Goal: Task Accomplishment & Management: Manage account settings

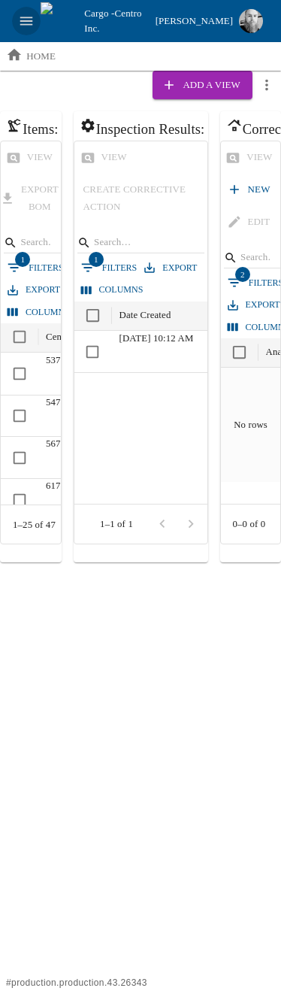
click at [26, 16] on icon "open drawer" at bounding box center [26, 21] width 17 height 17
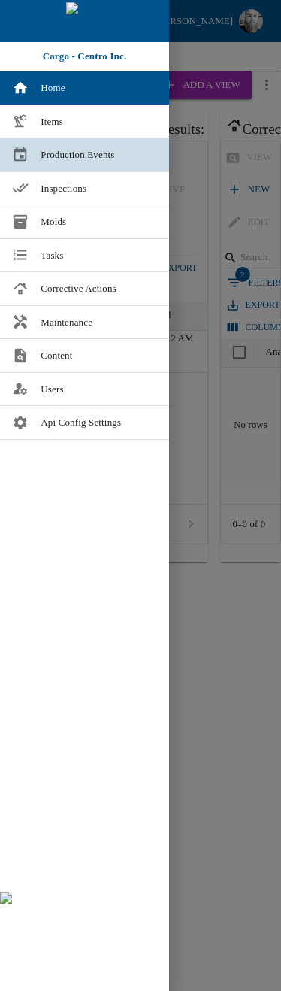
click at [45, 152] on span "Production Events" at bounding box center [99, 154] width 117 height 15
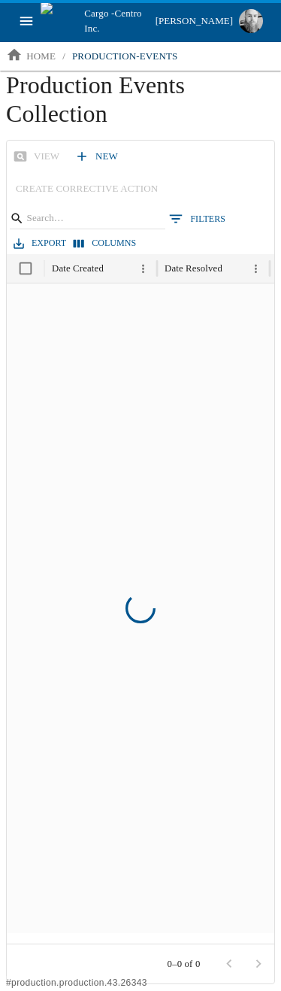
click at [26, 17] on icon "open drawer" at bounding box center [26, 21] width 13 height 8
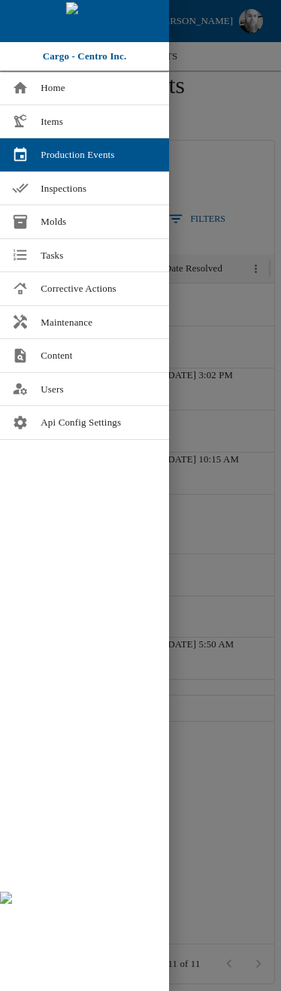
click at [219, 690] on div at bounding box center [140, 495] width 281 height 991
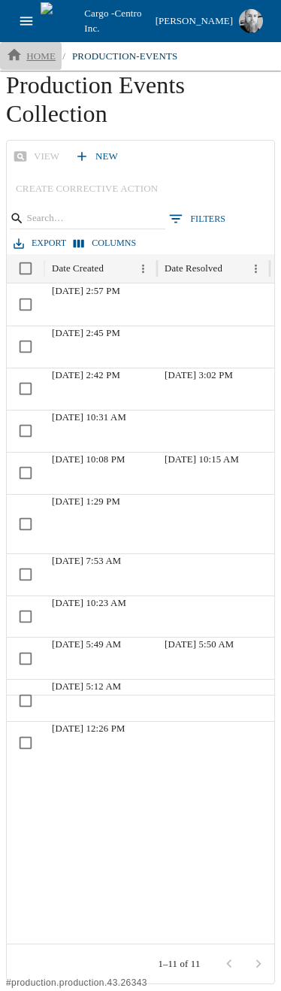
click at [36, 53] on p "home" at bounding box center [40, 56] width 29 height 15
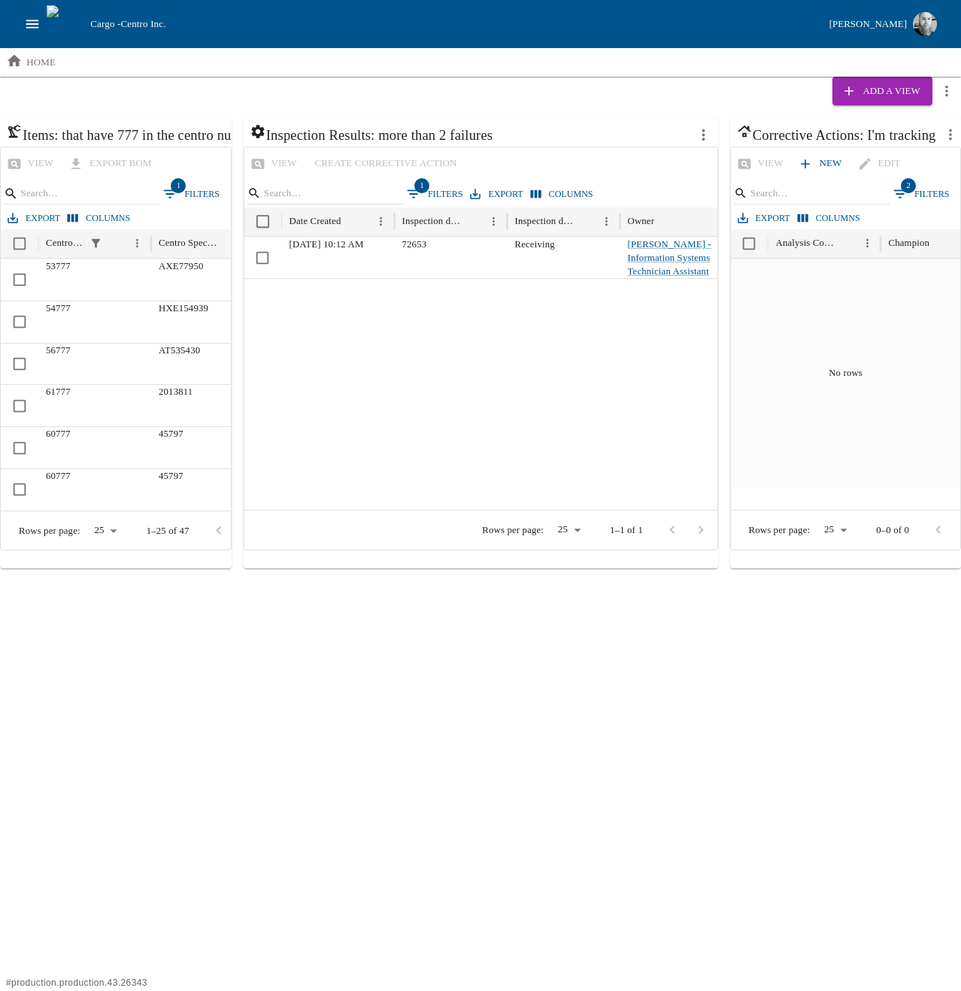
click at [473, 569] on html "Cargo - Centro Inc. [PERSON_NAME] home Add a View Items: that have 777 in the c…" at bounding box center [480, 284] width 961 height 569
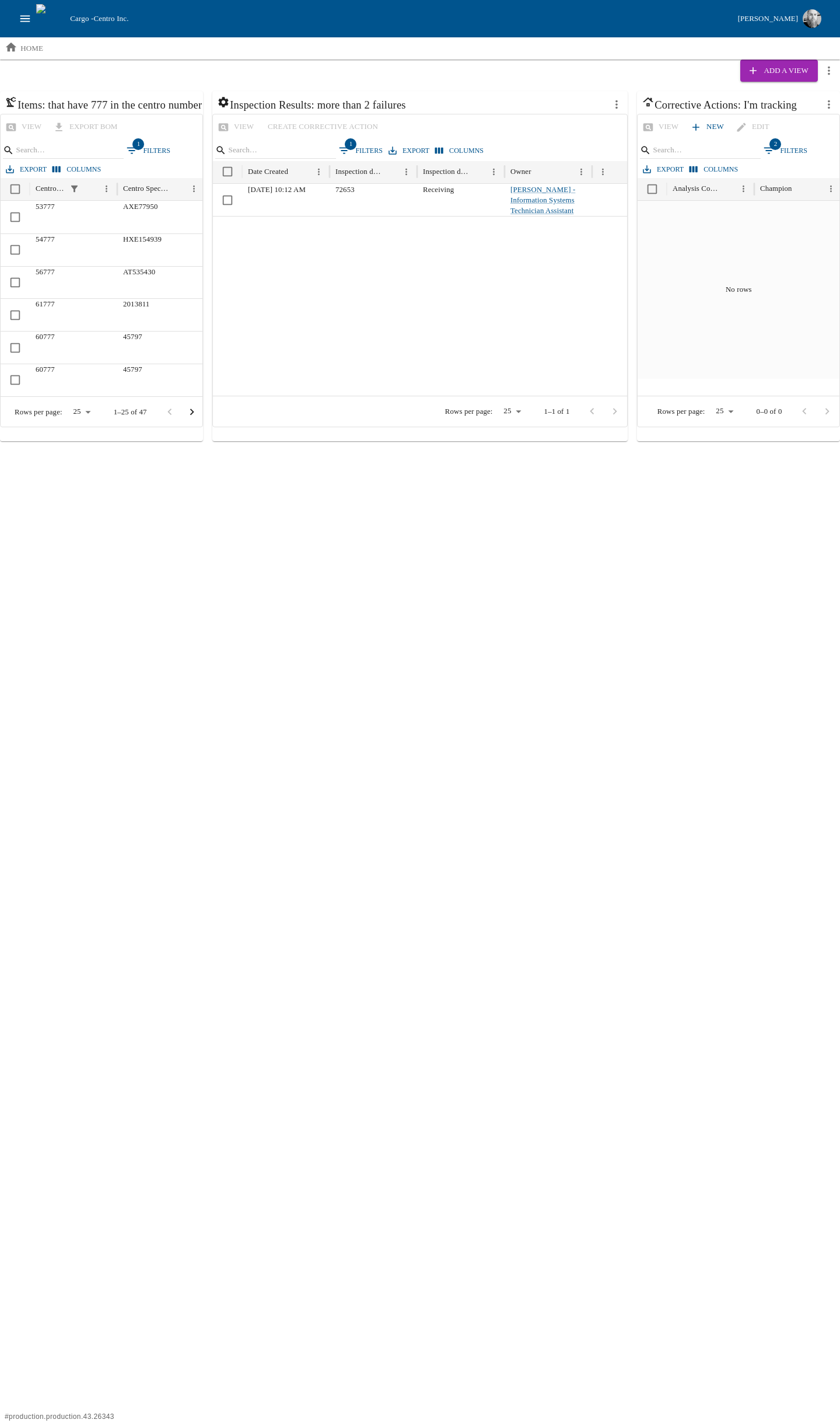
click at [479, 441] on html "Cargo - Centro Inc. [PERSON_NAME] home Add a View Items: that have 777 in the c…" at bounding box center [420, 220] width 840 height 441
click at [357, 338] on div at bounding box center [447, 306] width 467 height 180
click at [752, 71] on icon "button" at bounding box center [753, 70] width 12 height 12
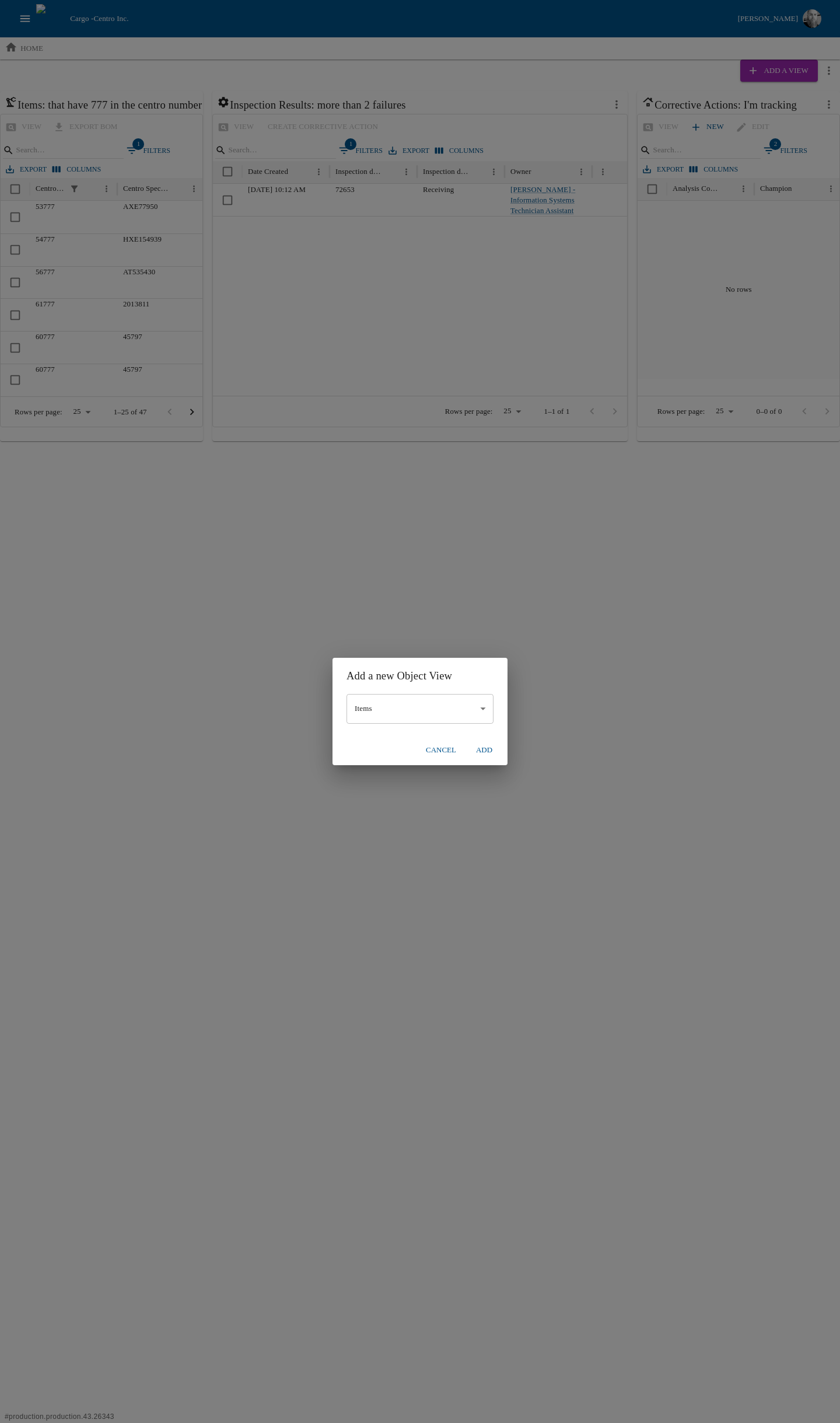
click at [438, 441] on body "Cargo - Centro Inc. [PERSON_NAME] home Add a View Items: that have 777 in the c…" at bounding box center [420, 220] width 840 height 441
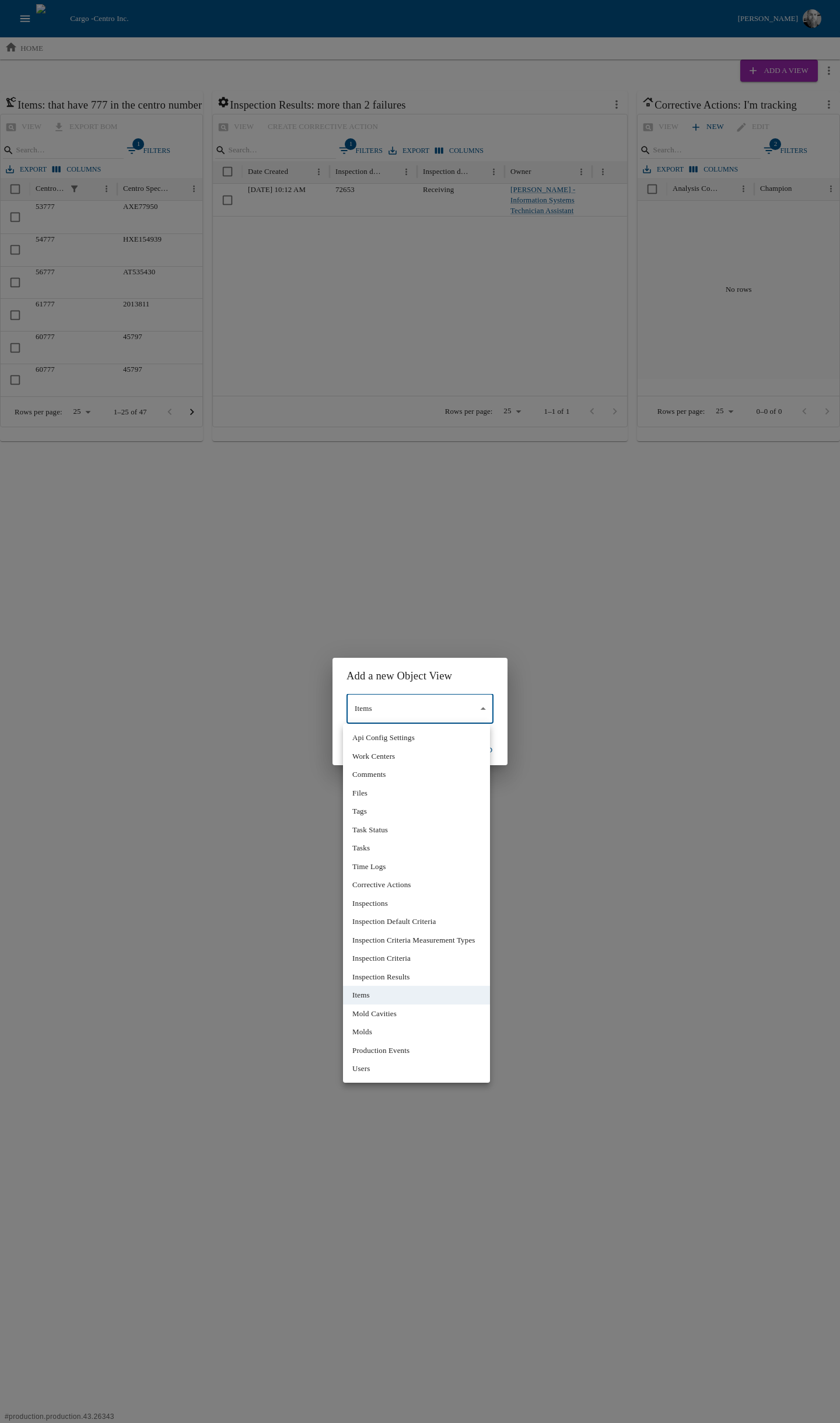
click at [378, 904] on li "Inspections" at bounding box center [417, 903] width 147 height 19
type input "*"
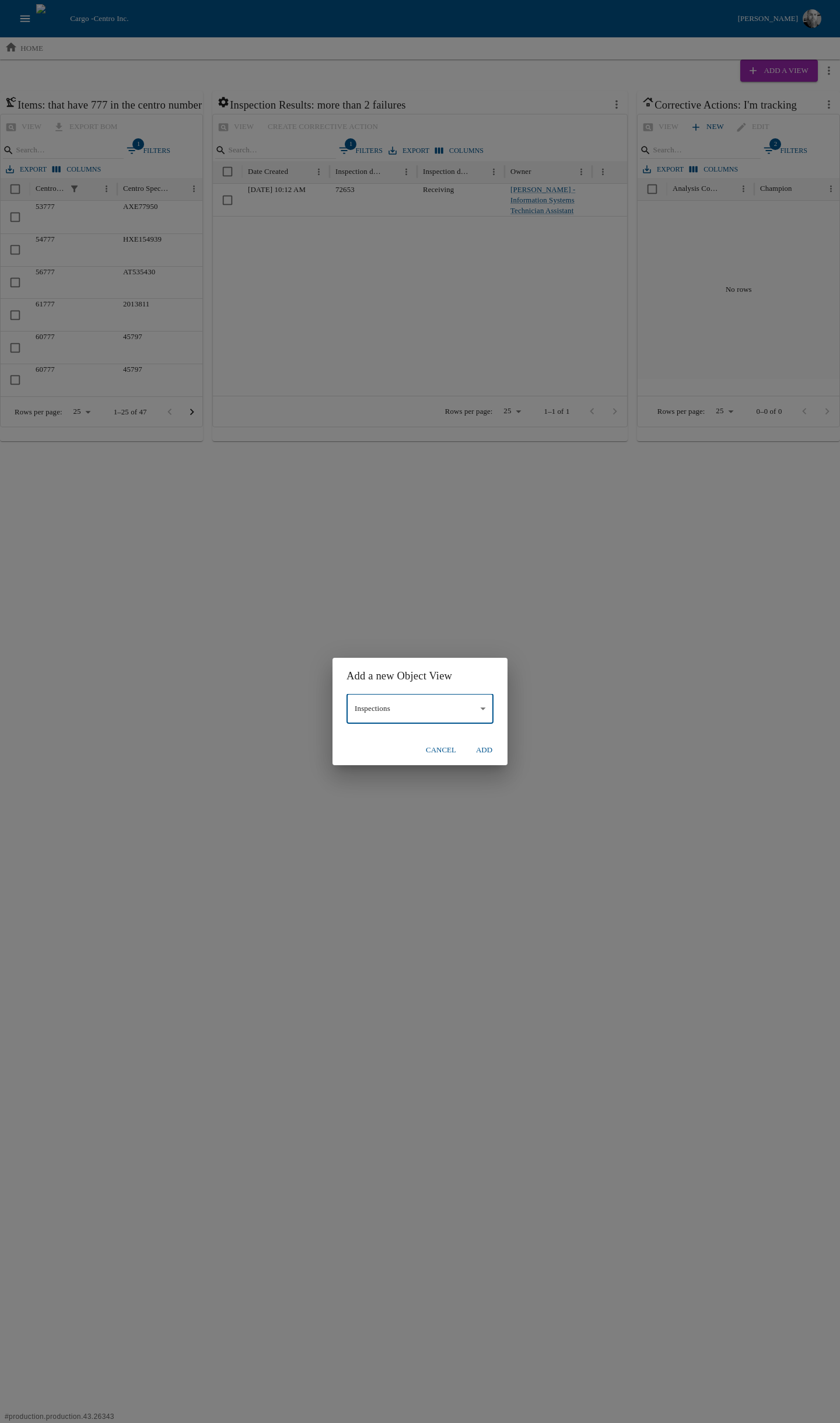
click at [486, 753] on button "Add" at bounding box center [484, 750] width 37 height 20
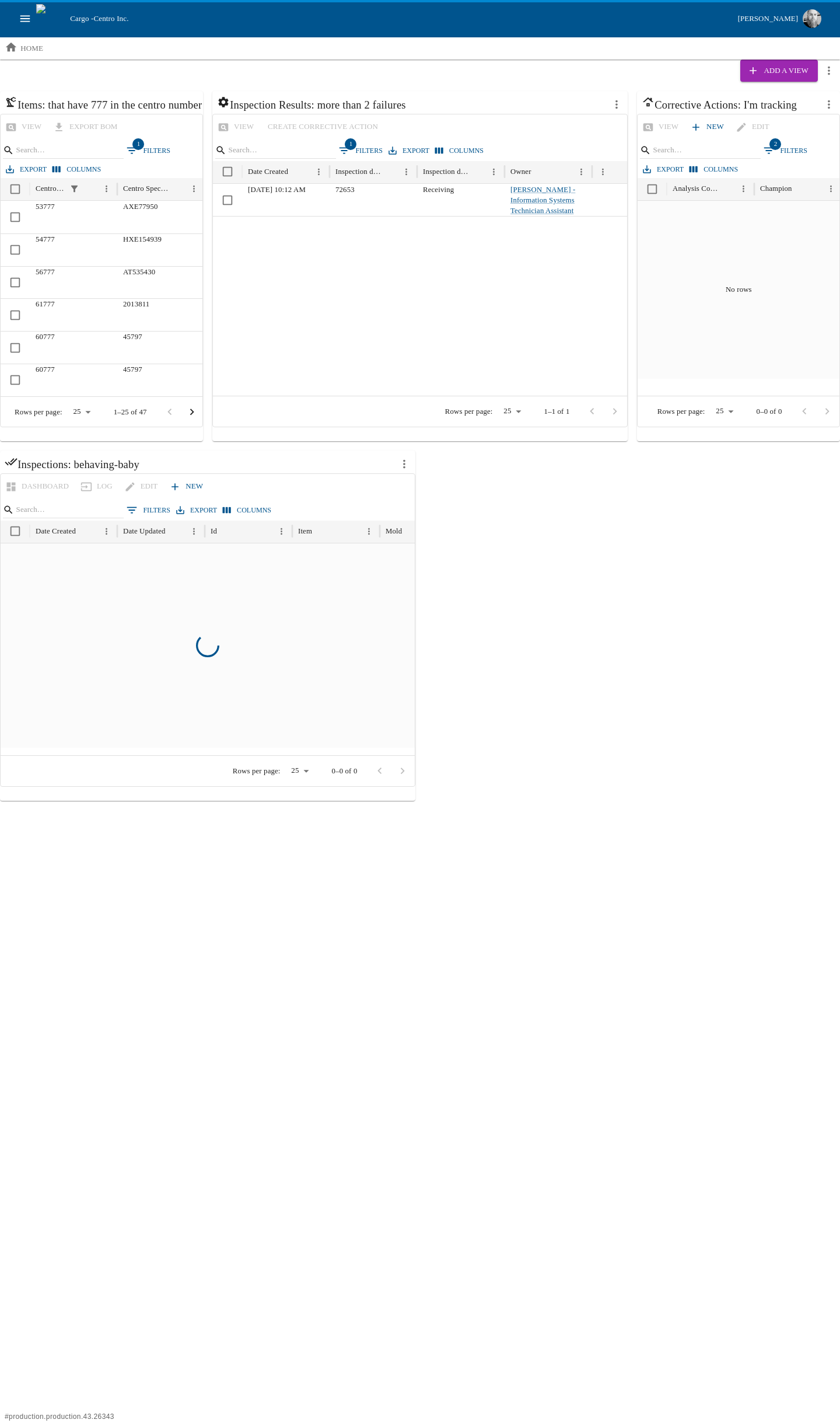
click at [402, 466] on icon "more actions" at bounding box center [404, 464] width 13 height 13
click at [420, 487] on div at bounding box center [413, 490] width 21 height 11
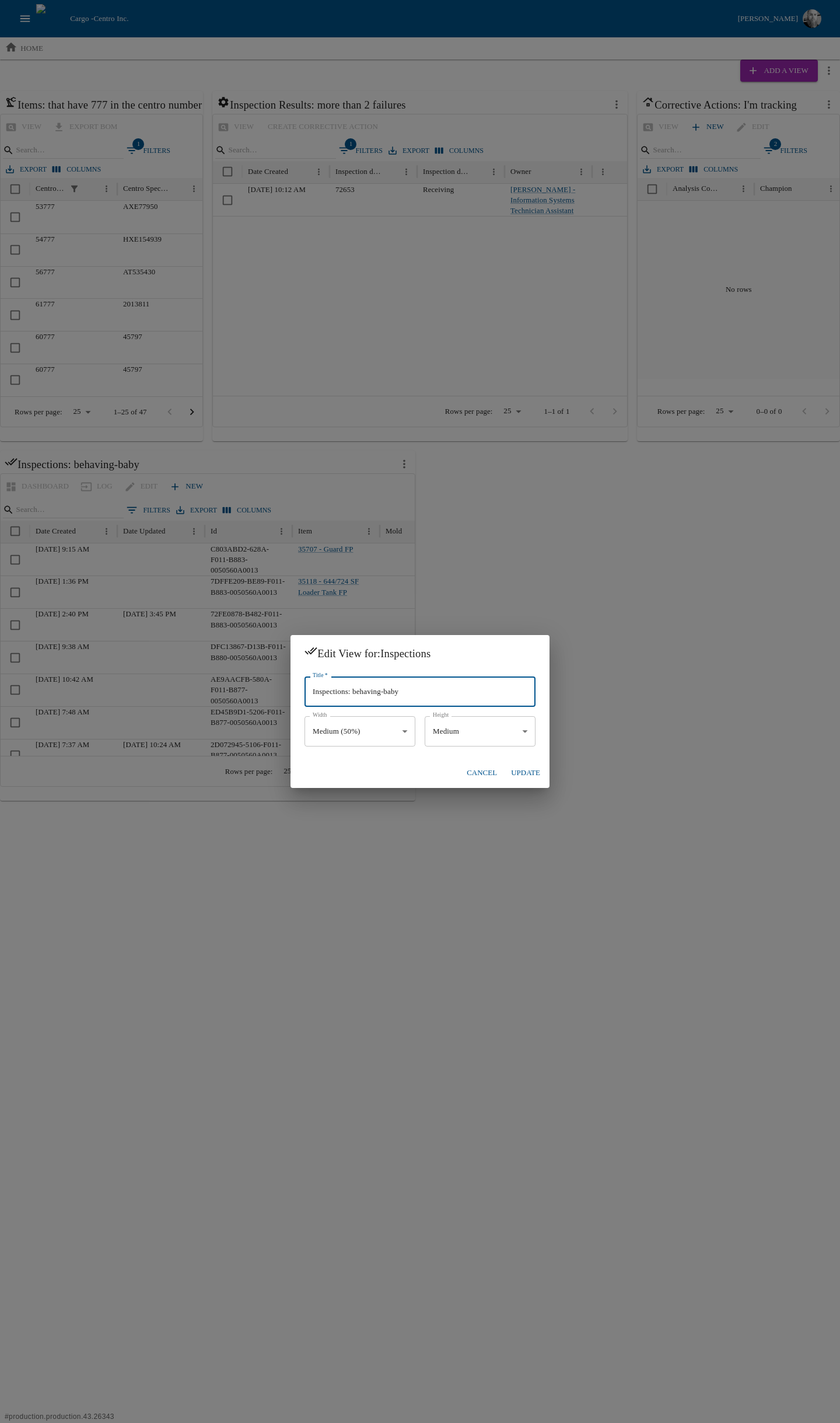
drag, startPoint x: 357, startPoint y: 691, endPoint x: 446, endPoint y: 688, distance: 89.1
click at [446, 688] on input "Inspections: behaving-baby" at bounding box center [420, 691] width 231 height 30
type input "Inspections: My Machine Team is runing"
click at [539, 775] on button "Update" at bounding box center [526, 773] width 39 height 20
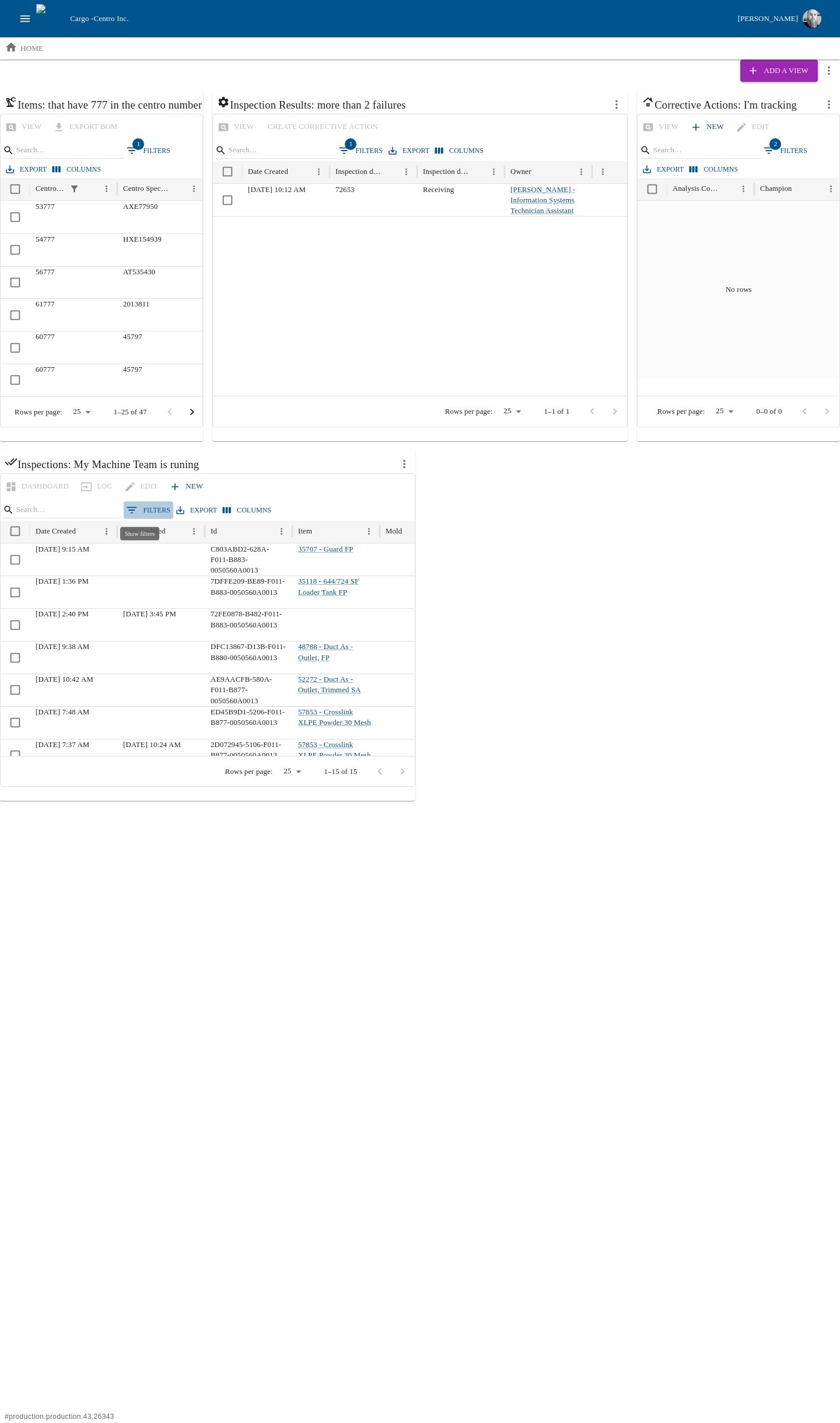
click at [148, 508] on button "0 Filters" at bounding box center [148, 510] width 50 height 18
click at [71, 561] on body "Cargo - Centro Inc. [PERSON_NAME] home Add a View Items: that have 777 in the c…" at bounding box center [420, 400] width 840 height 801
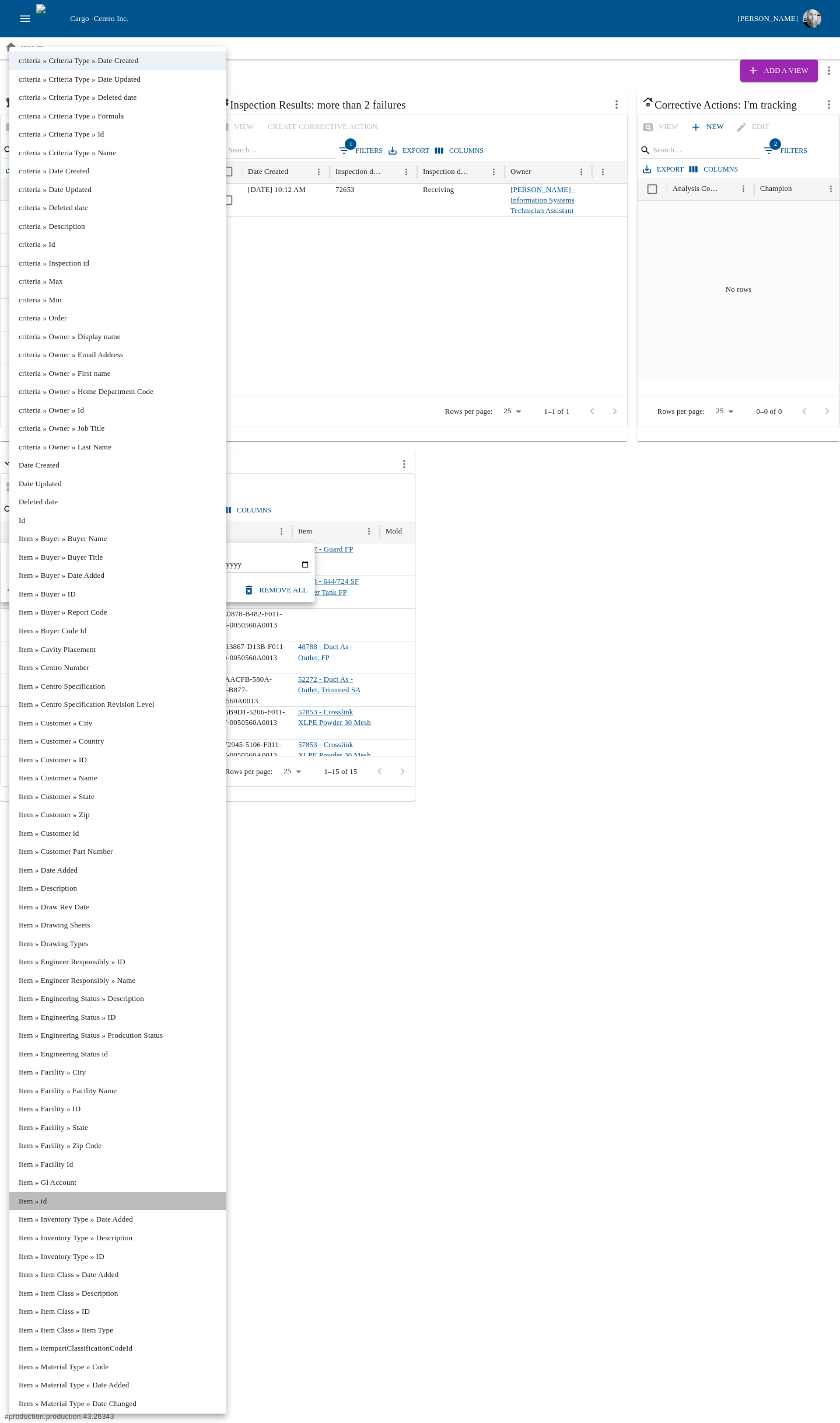
click at [35, 1200] on li "Item » id" at bounding box center [118, 1201] width 217 height 19
type input "*******"
type input "********"
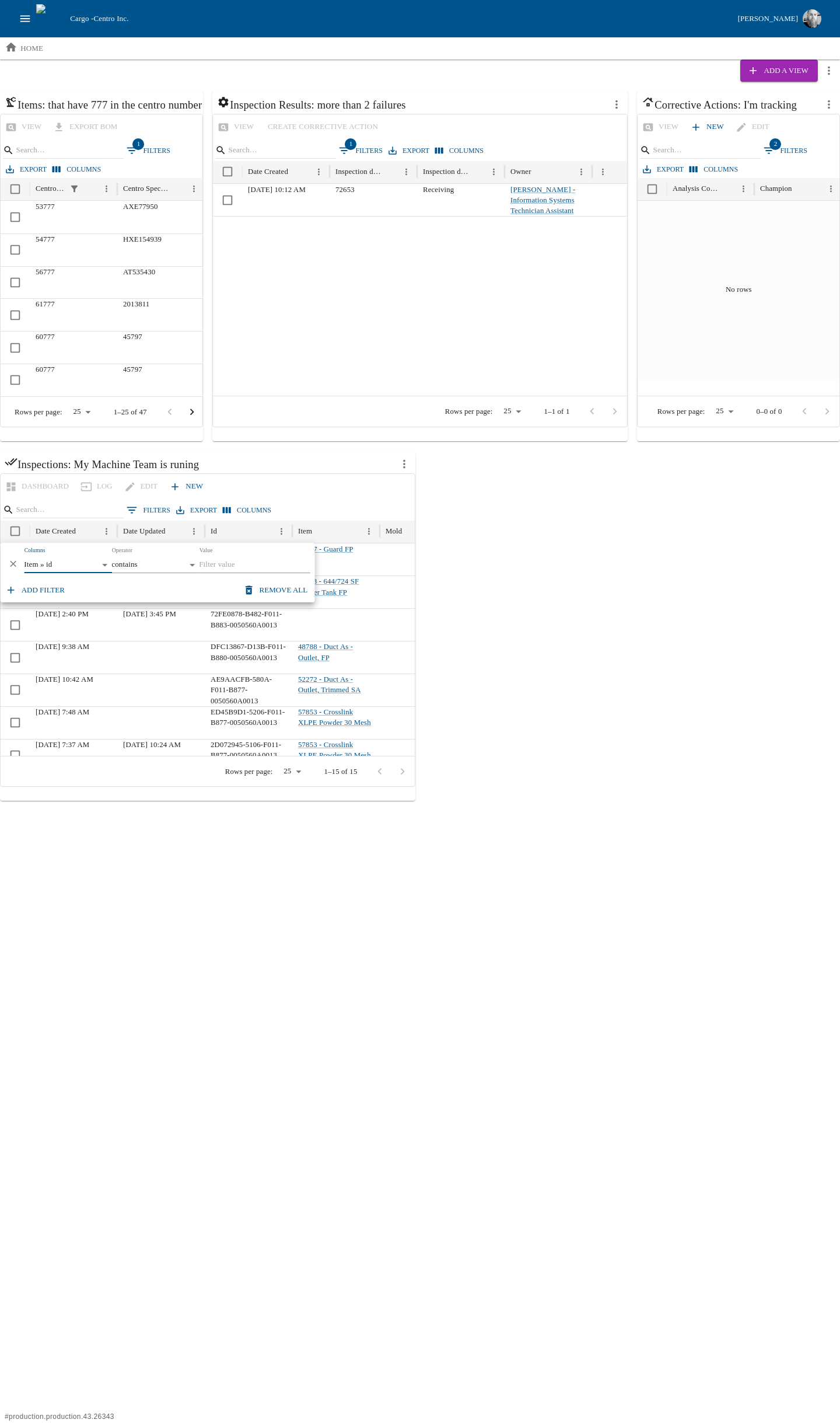
click at [251, 564] on input "Value" at bounding box center [254, 565] width 111 height 16
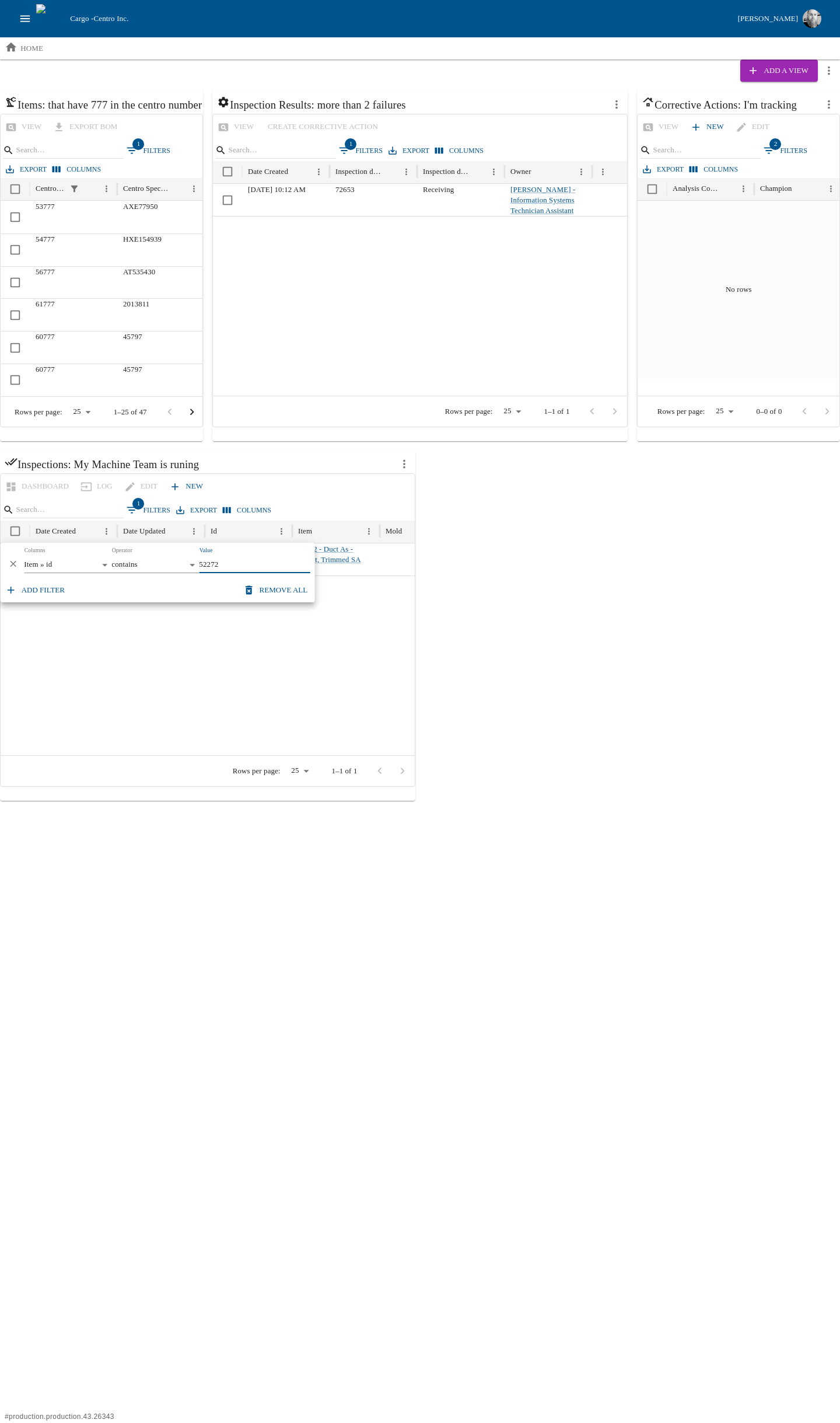
type input "52272"
click at [551, 611] on div "Items: that have 777 in the centro number view export BOM 1 Filters Export Colu…" at bounding box center [420, 445] width 840 height 710
click at [582, 584] on div "Items: that have 777 in the centro number view export BOM 1 Filters Export Colu…" at bounding box center [420, 445] width 840 height 710
click at [207, 704] on div at bounding box center [365, 666] width 729 height 180
click at [400, 768] on div at bounding box center [391, 770] width 45 height 23
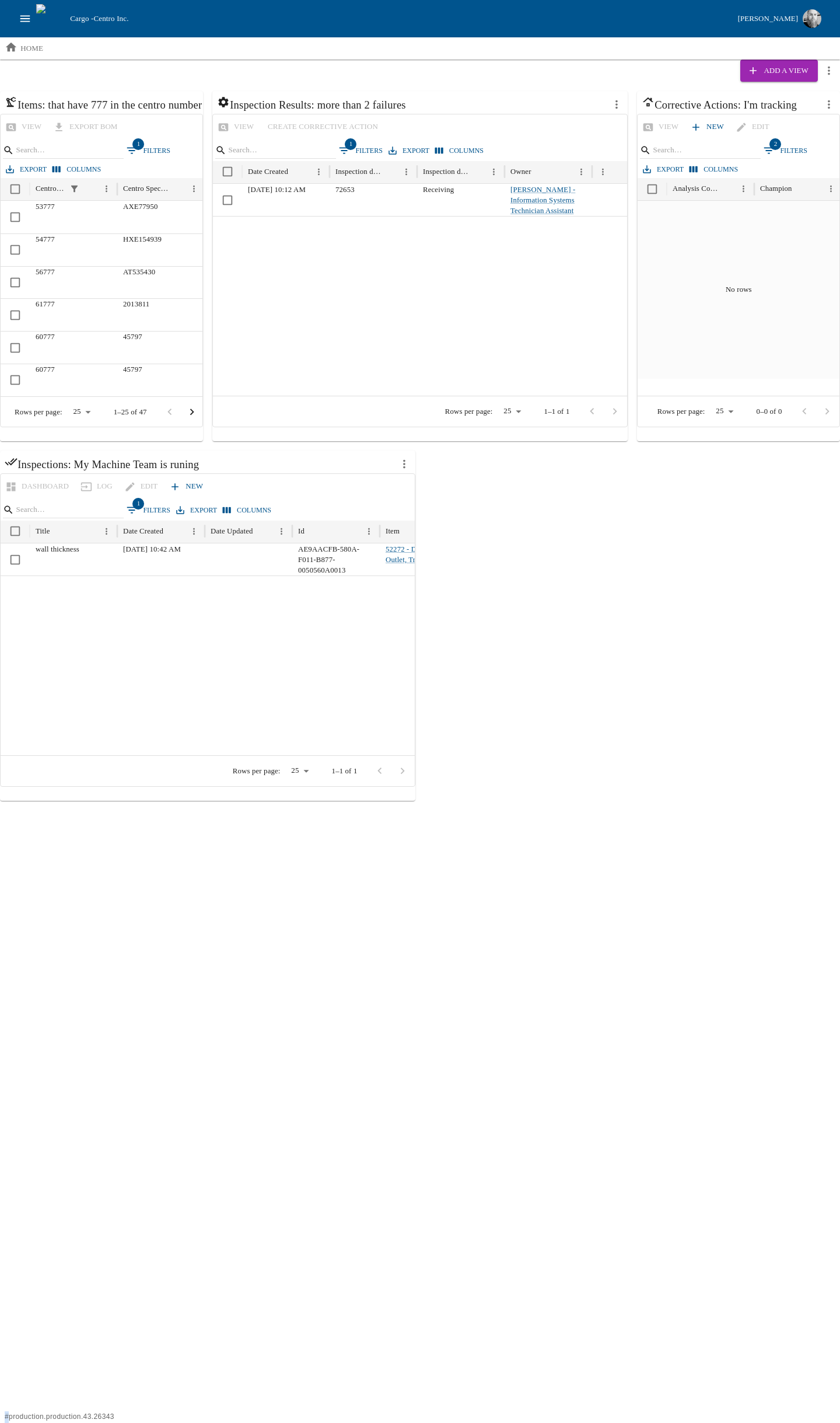
click at [400, 768] on div at bounding box center [391, 770] width 45 height 23
click at [145, 679] on div at bounding box center [365, 666] width 729 height 180
click at [669, 586] on div "Items: that have 777 in the centro number view export BOM 1 Filters Export Colu…" at bounding box center [420, 445] width 840 height 710
click at [586, 642] on div "Items: that have 777 in the centro number view export BOM 1 Filters Export Colu…" at bounding box center [420, 445] width 840 height 710
click at [567, 646] on div "Items: that have 777 in the centro number view export BOM 1 Filters Export Colu…" at bounding box center [420, 445] width 840 height 710
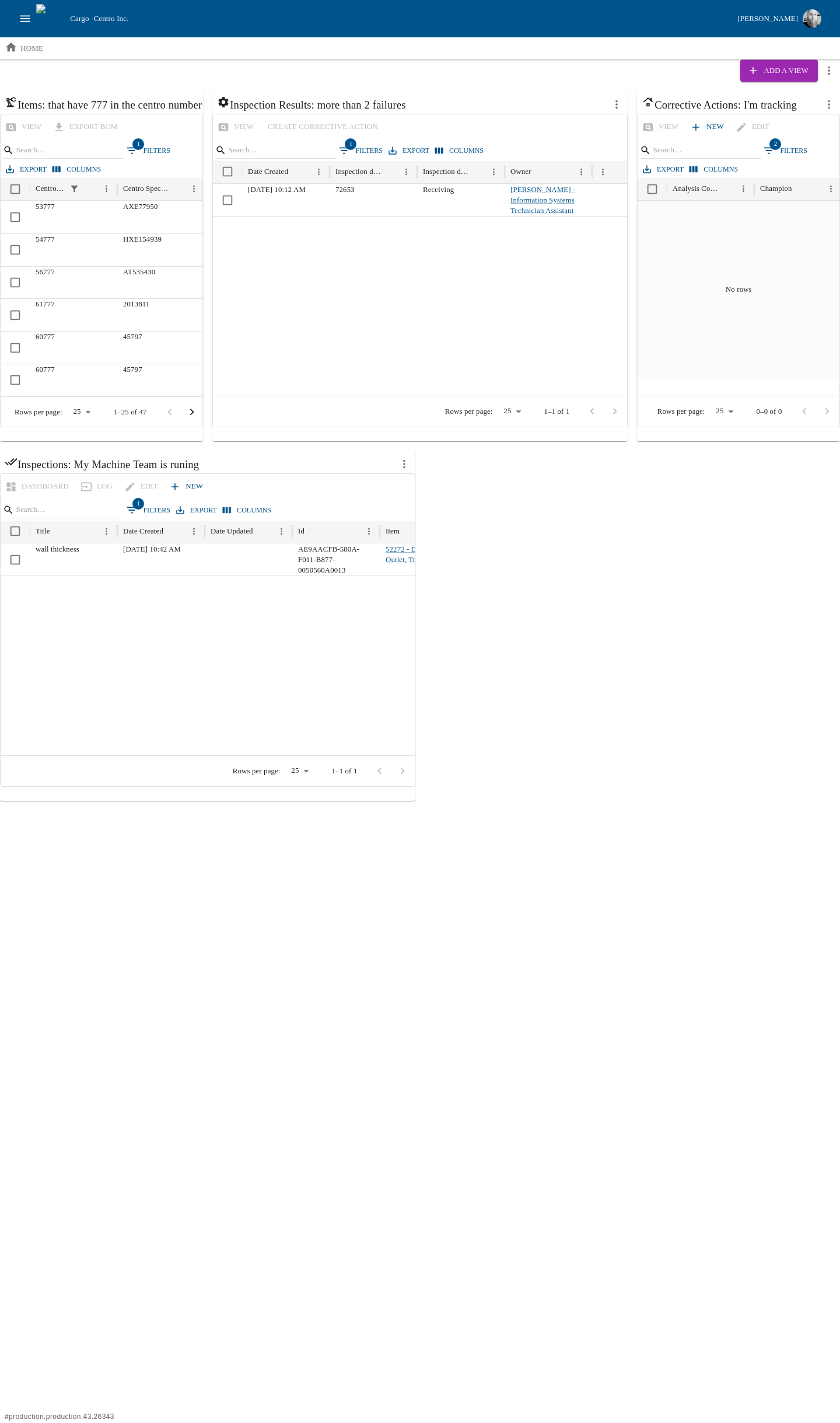
click at [535, 545] on div "Items: that have 777 in the centro number view export BOM 1 Filters Export Colu…" at bounding box center [420, 445] width 840 height 710
click at [404, 459] on icon "more actions" at bounding box center [404, 464] width 13 height 13
click at [576, 534] on div at bounding box center [420, 712] width 840 height 1423
click at [834, 71] on icon "more actions" at bounding box center [829, 71] width 13 height 13
click at [802, 95] on span "Reorder" at bounding box center [807, 95] width 25 height 12
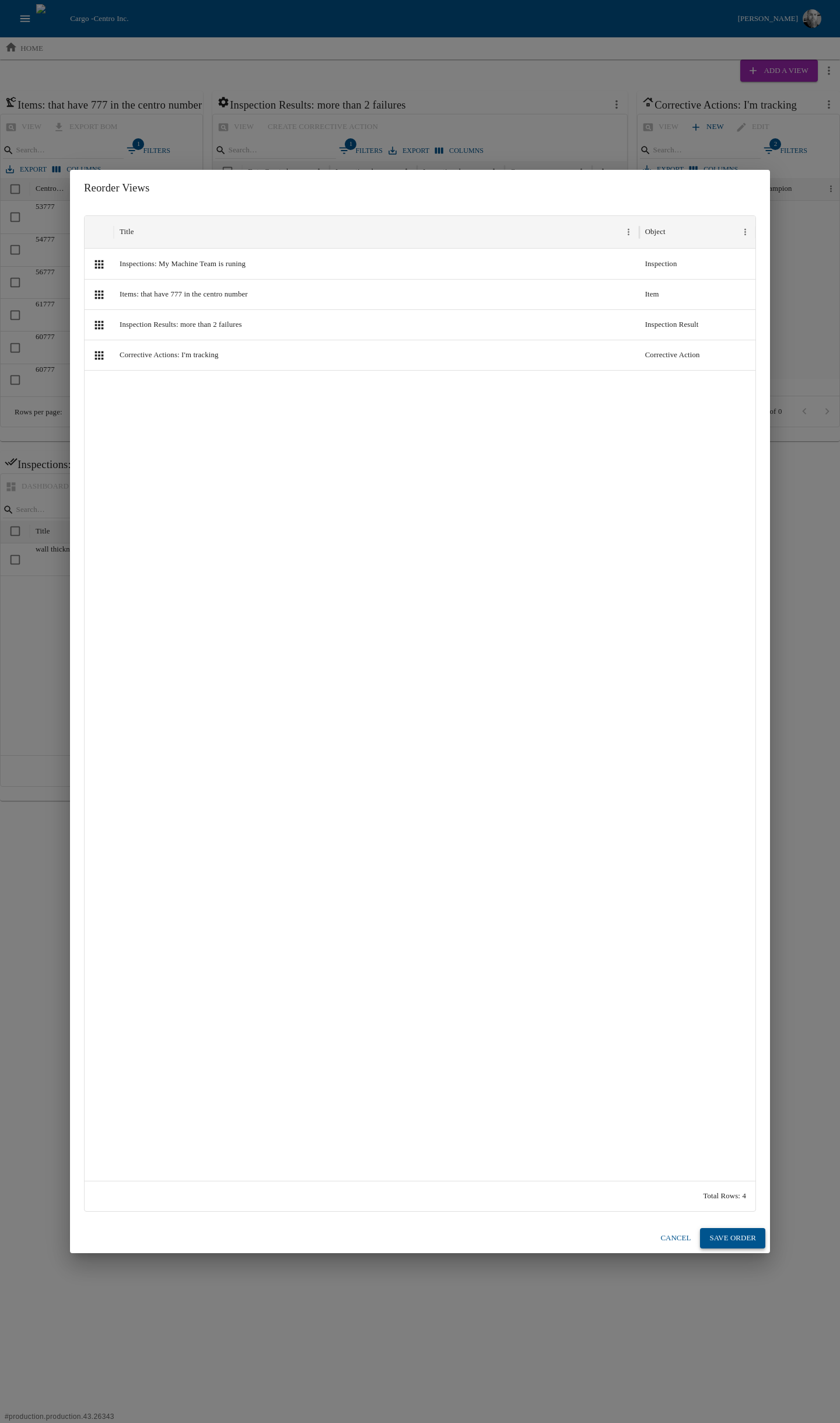
click at [731, 1238] on button "Save Order" at bounding box center [733, 1238] width 65 height 20
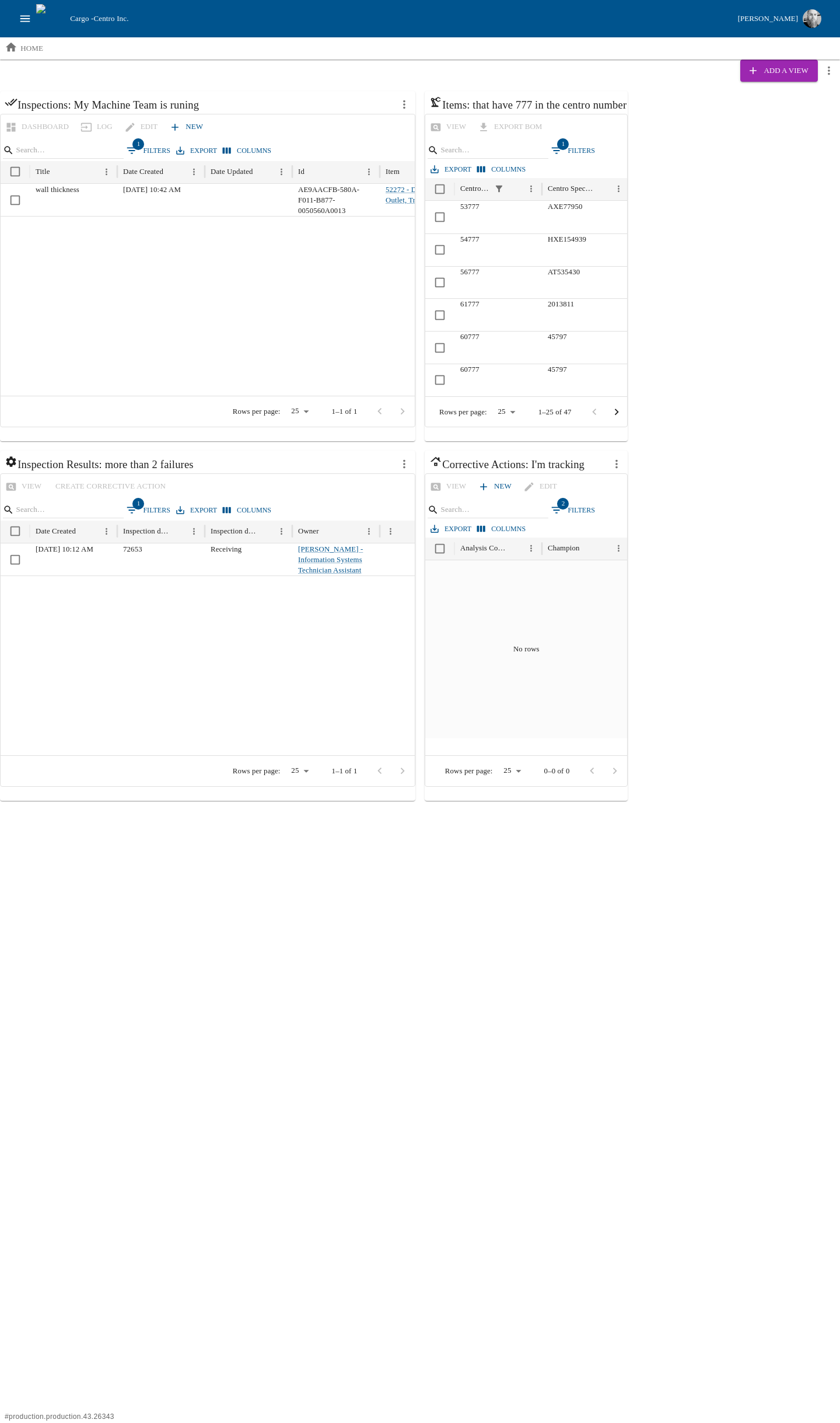
click at [826, 73] on icon "more actions" at bounding box center [829, 71] width 13 height 13
click at [724, 176] on div at bounding box center [420, 712] width 840 height 1423
click at [619, 463] on icon "more actions" at bounding box center [617, 464] width 13 height 13
click at [683, 309] on div at bounding box center [420, 712] width 840 height 1423
drag, startPoint x: 614, startPoint y: 102, endPoint x: 665, endPoint y: 102, distance: 51.0
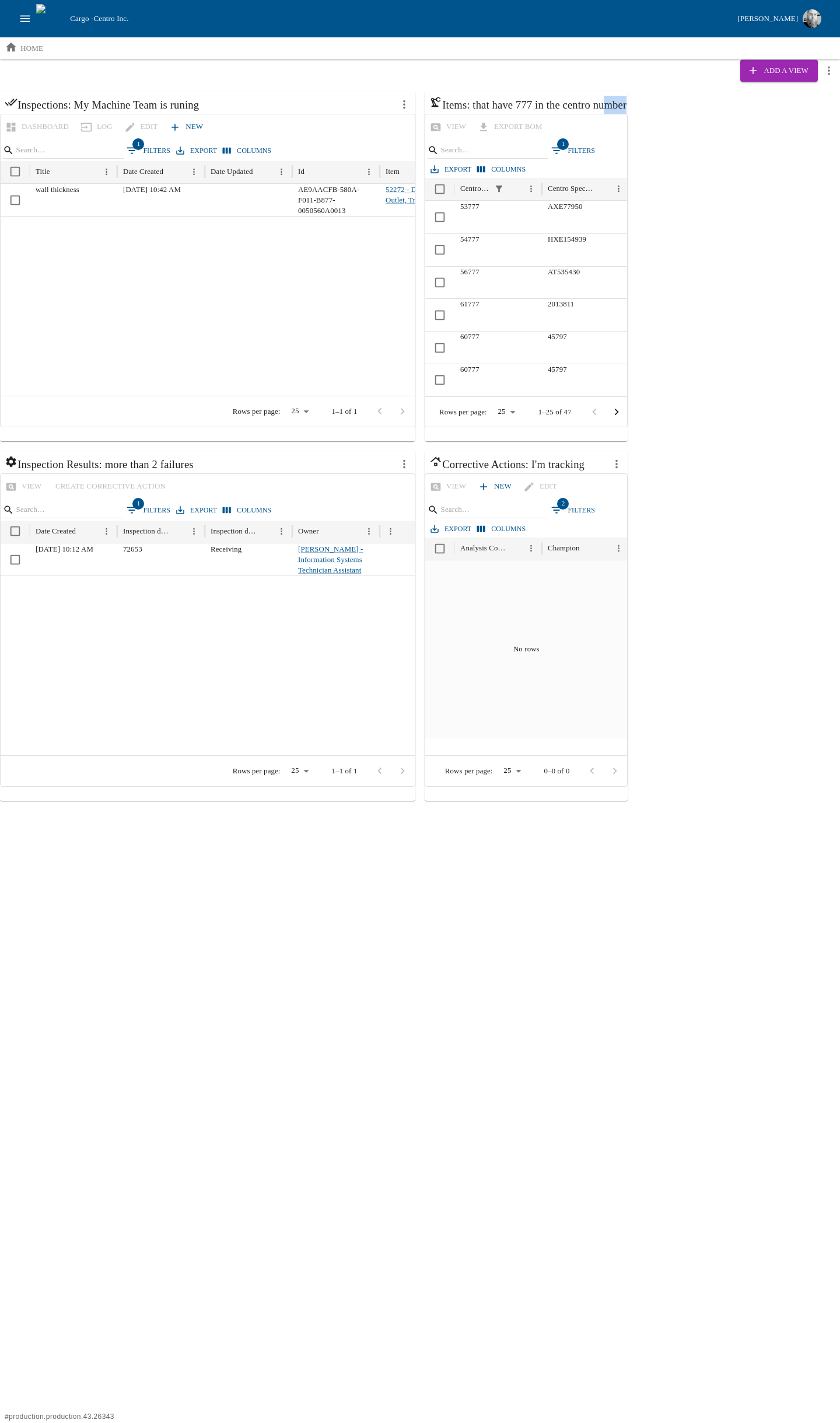
click at [665, 102] on div "Inspections: My Machine Team is runing Dashboard Log Edit New 1 Filters Export …" at bounding box center [420, 445] width 840 height 710
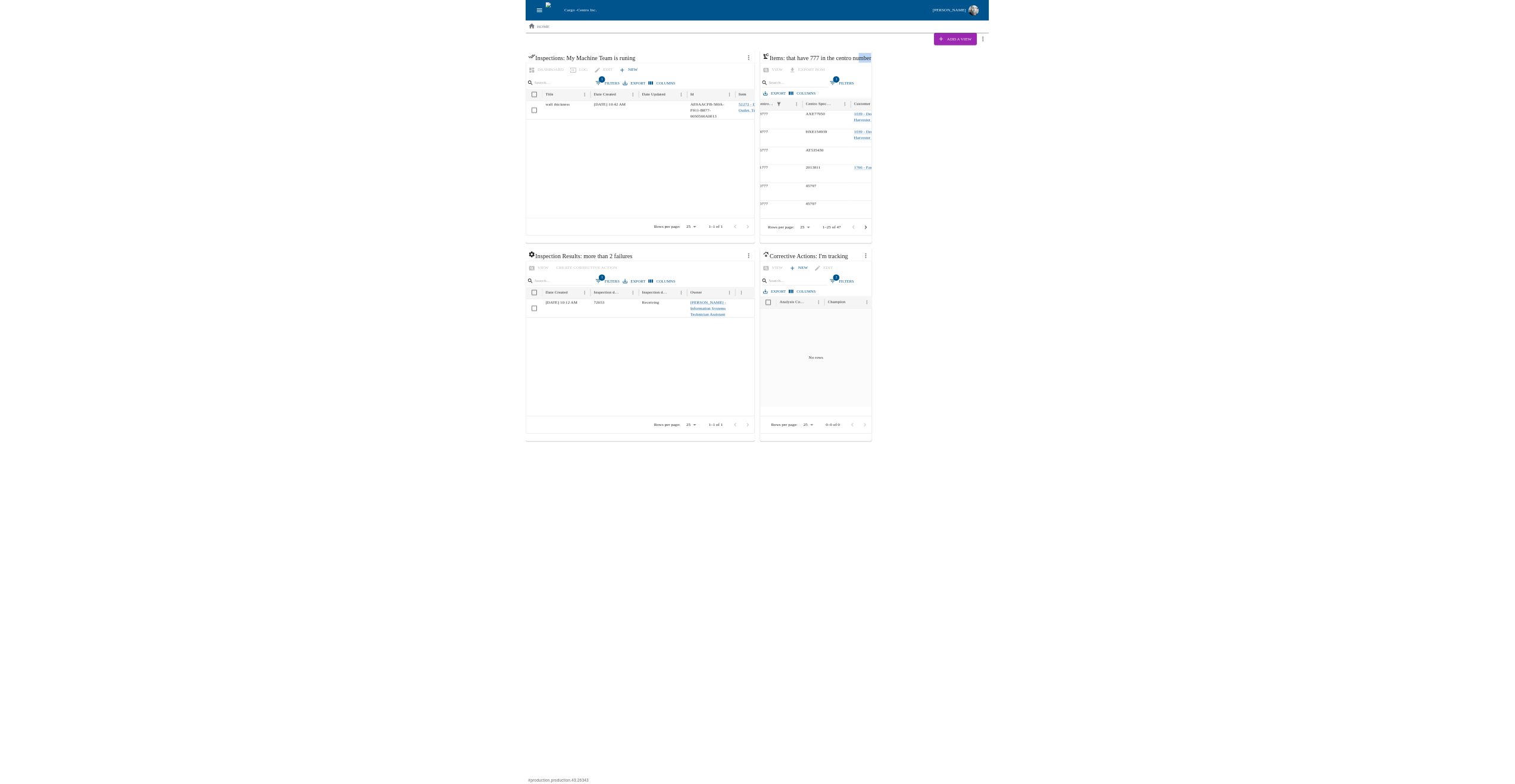
scroll to position [0, 18]
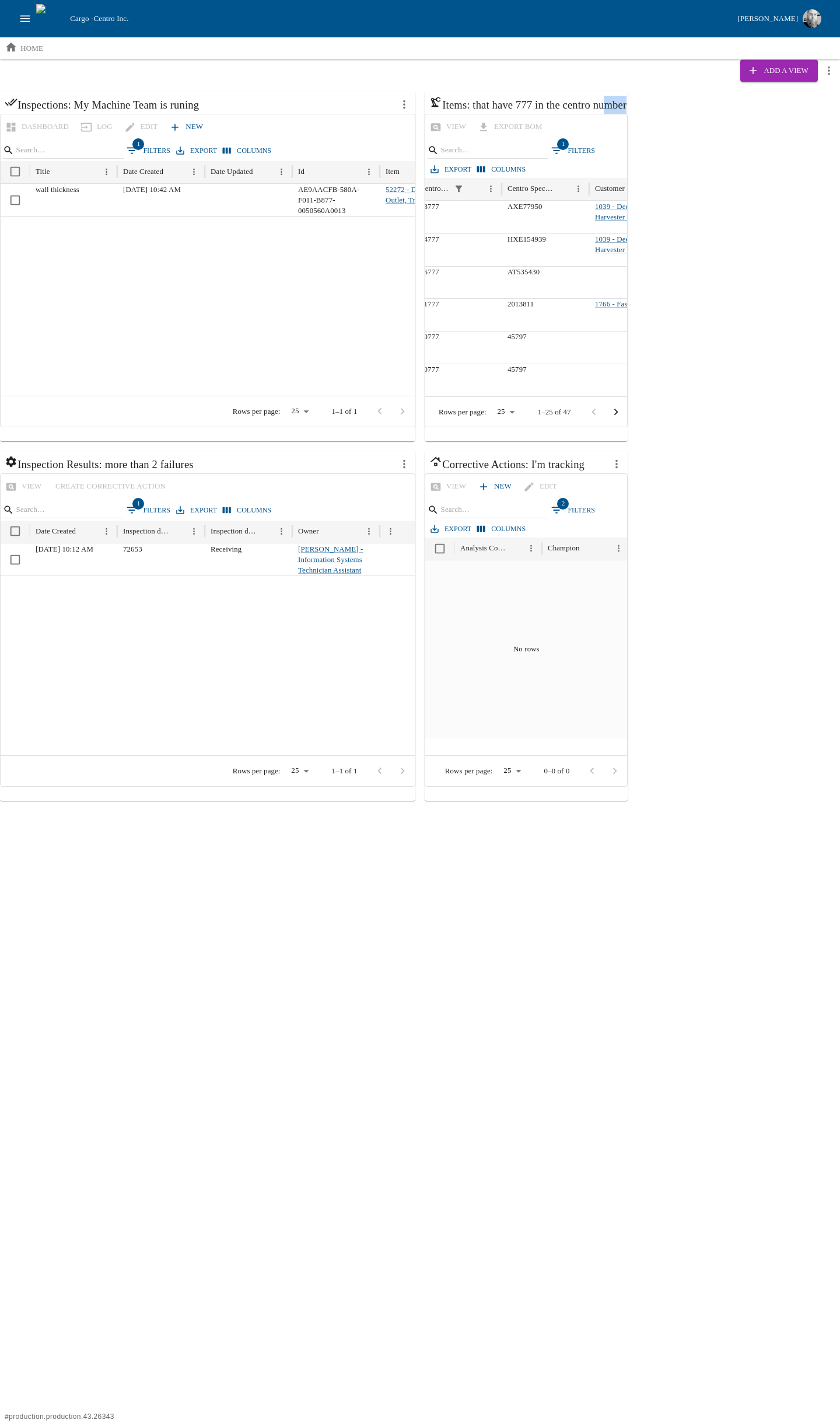
click at [406, 101] on icon "more actions" at bounding box center [404, 104] width 13 height 13
click at [417, 129] on div at bounding box center [413, 130] width 21 height 11
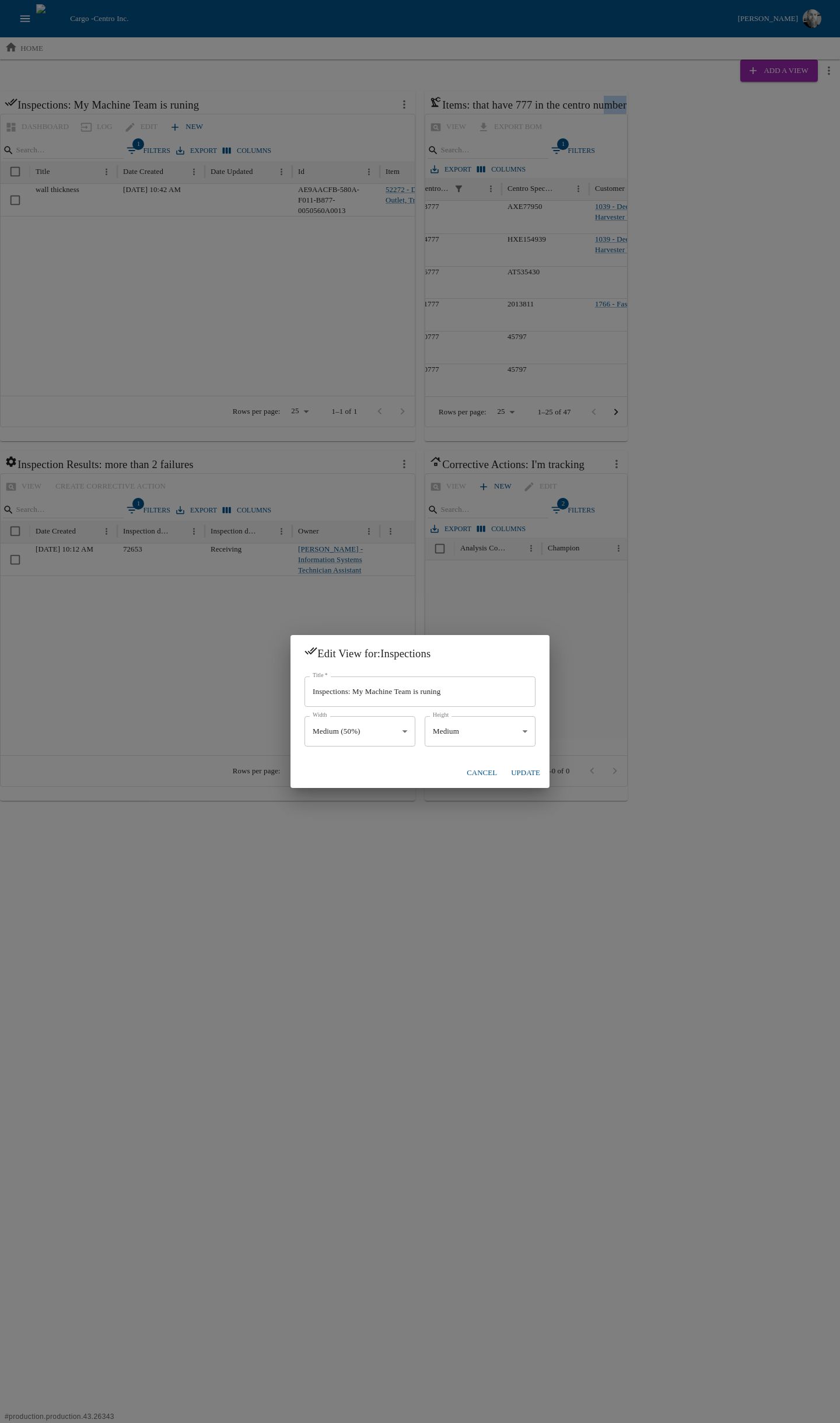
click at [488, 770] on button "Cancel" at bounding box center [482, 773] width 40 height 20
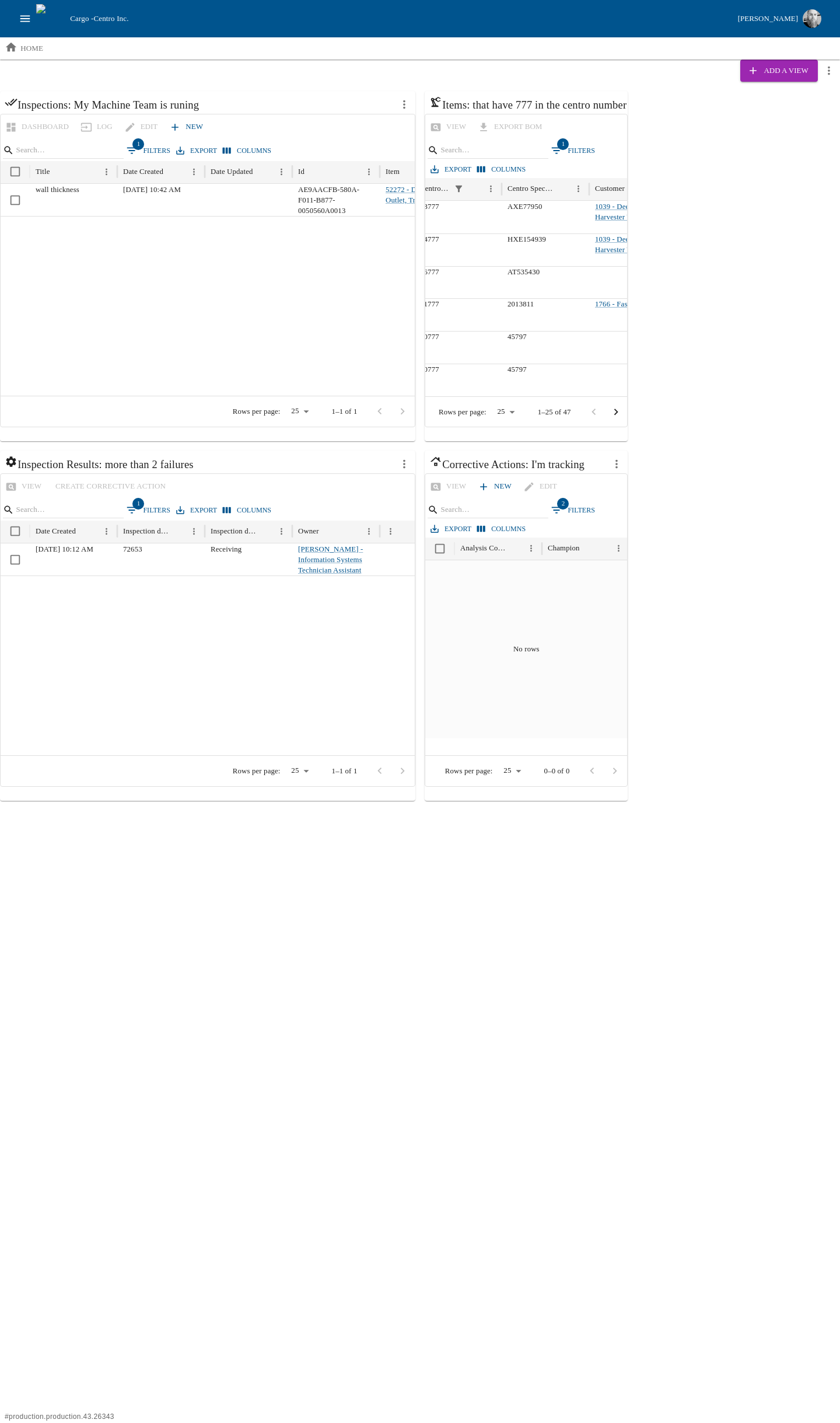
click at [706, 582] on div "Inspections: My Machine Team is runing Dashboard Log Edit New 1 Filters Export …" at bounding box center [420, 445] width 840 height 710
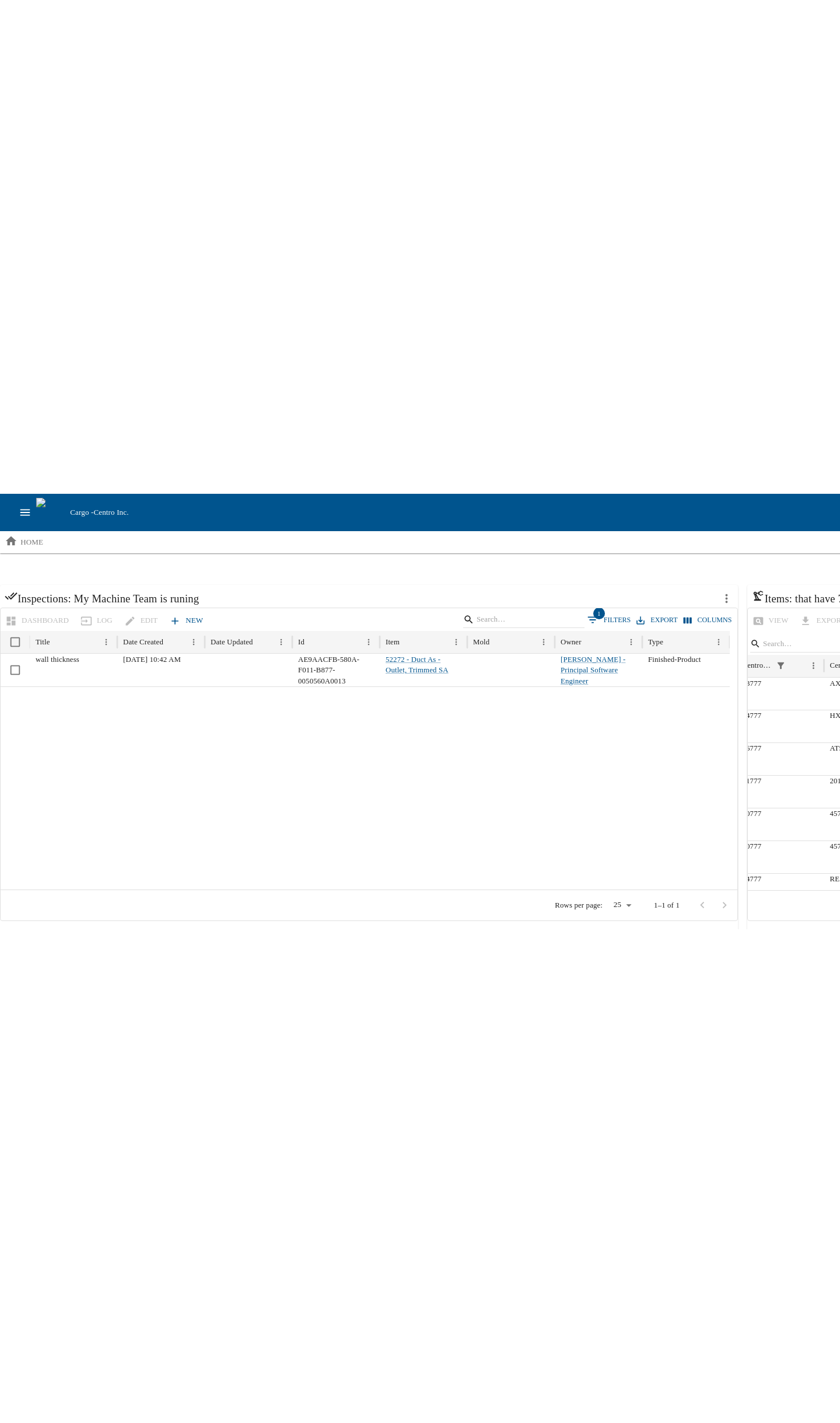
scroll to position [0, 0]
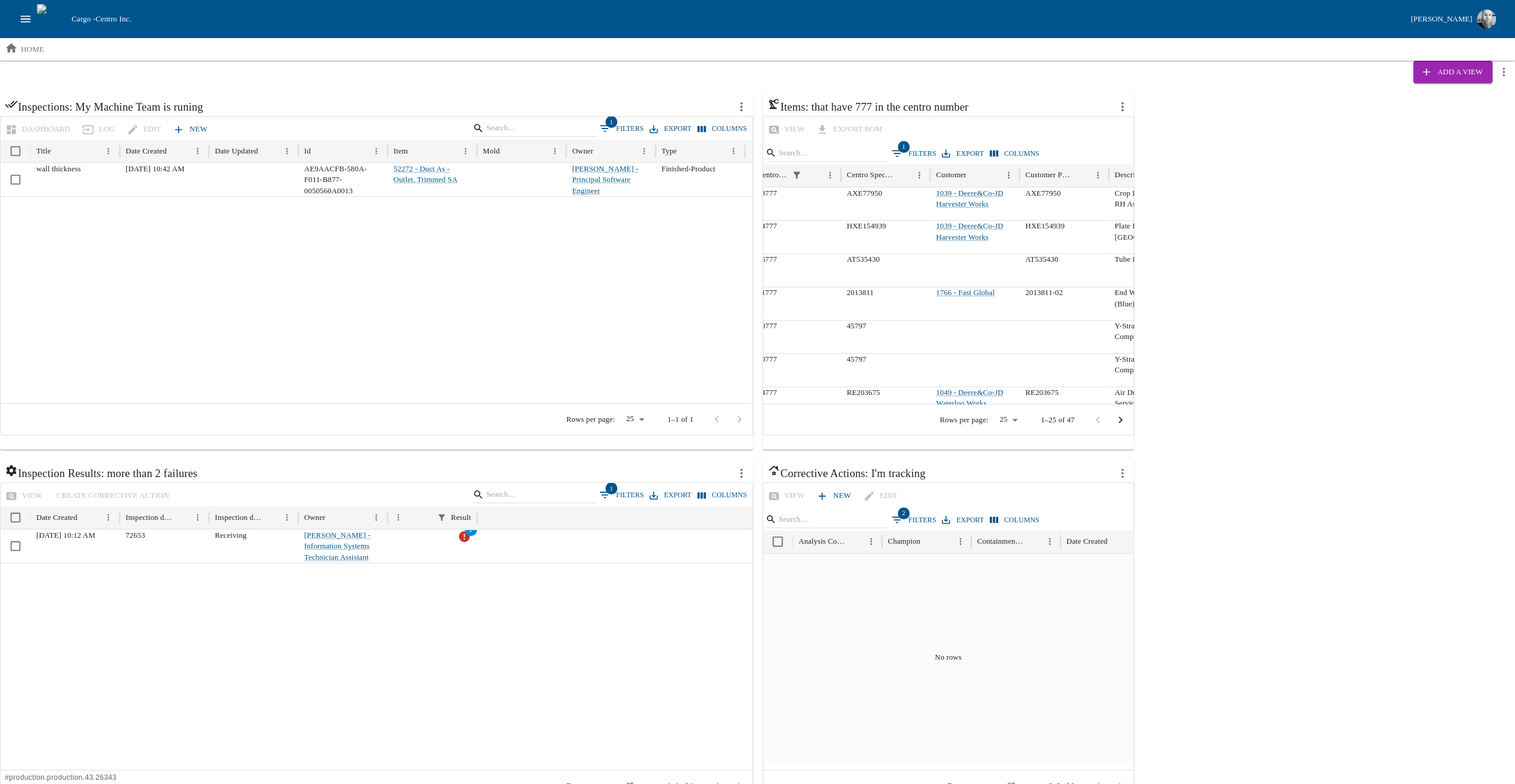
click at [856, 105] on icon "more actions" at bounding box center [1122, 106] width 13 height 13
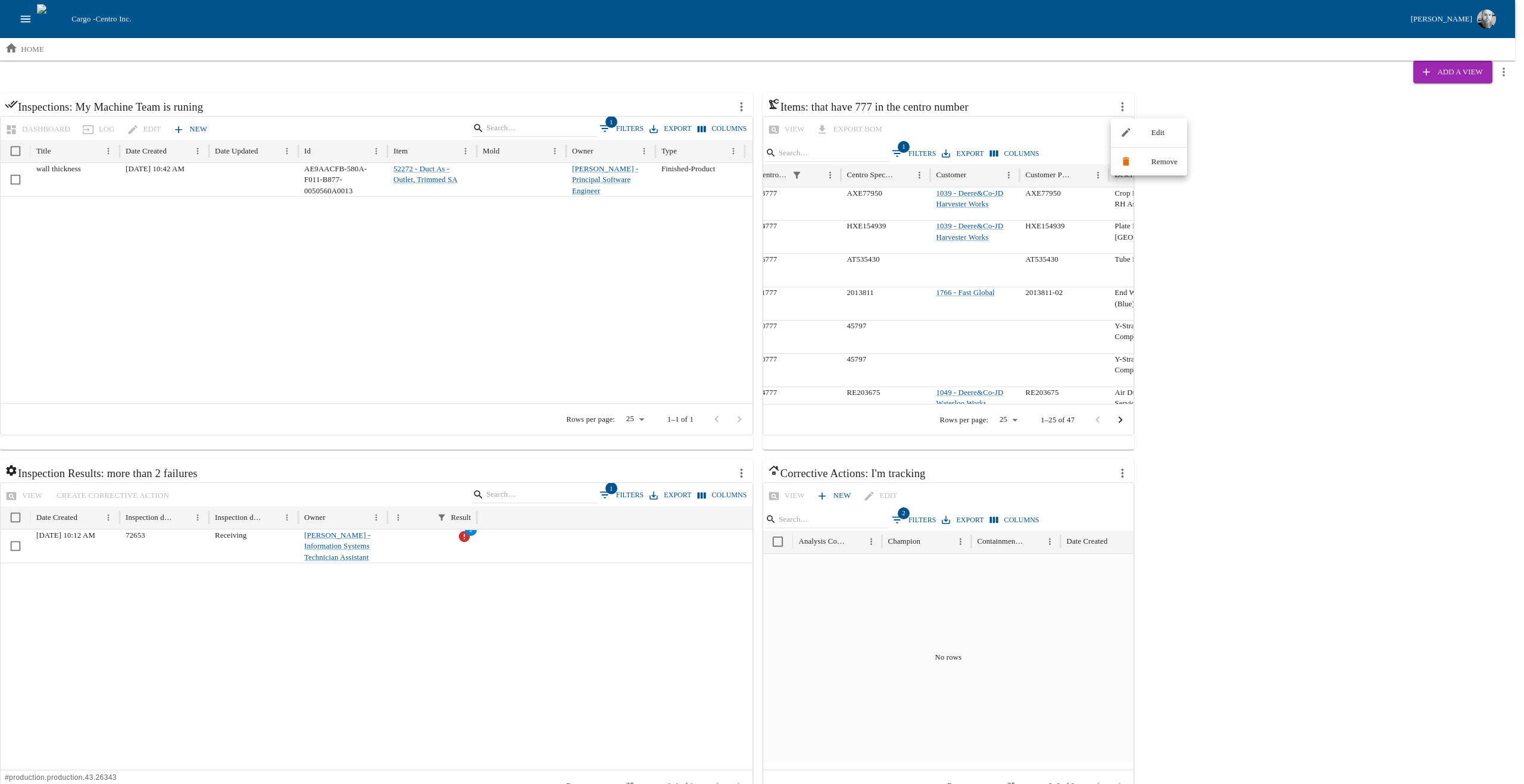
click at [856, 131] on div at bounding box center [1131, 132] width 21 height 11
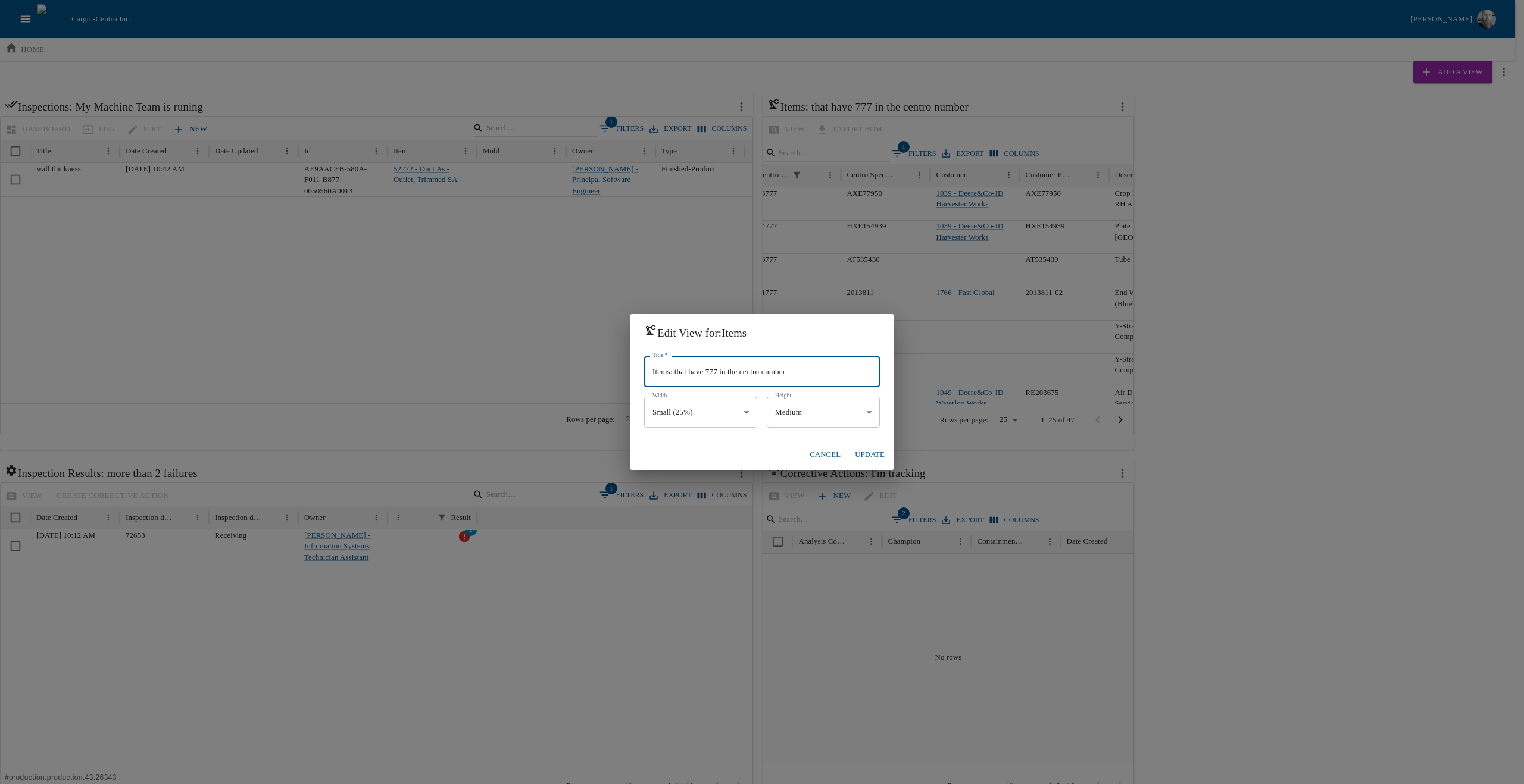
click at [677, 374] on input "Items: that have 777 in the centro number" at bounding box center [762, 372] width 236 height 31
type input "777 in the centro number"
click at [708, 405] on body "Cargo - Centro Inc. Jesse Baird home Add a View Inspections: My Machine Team is…" at bounding box center [762, 408] width 1524 height 816
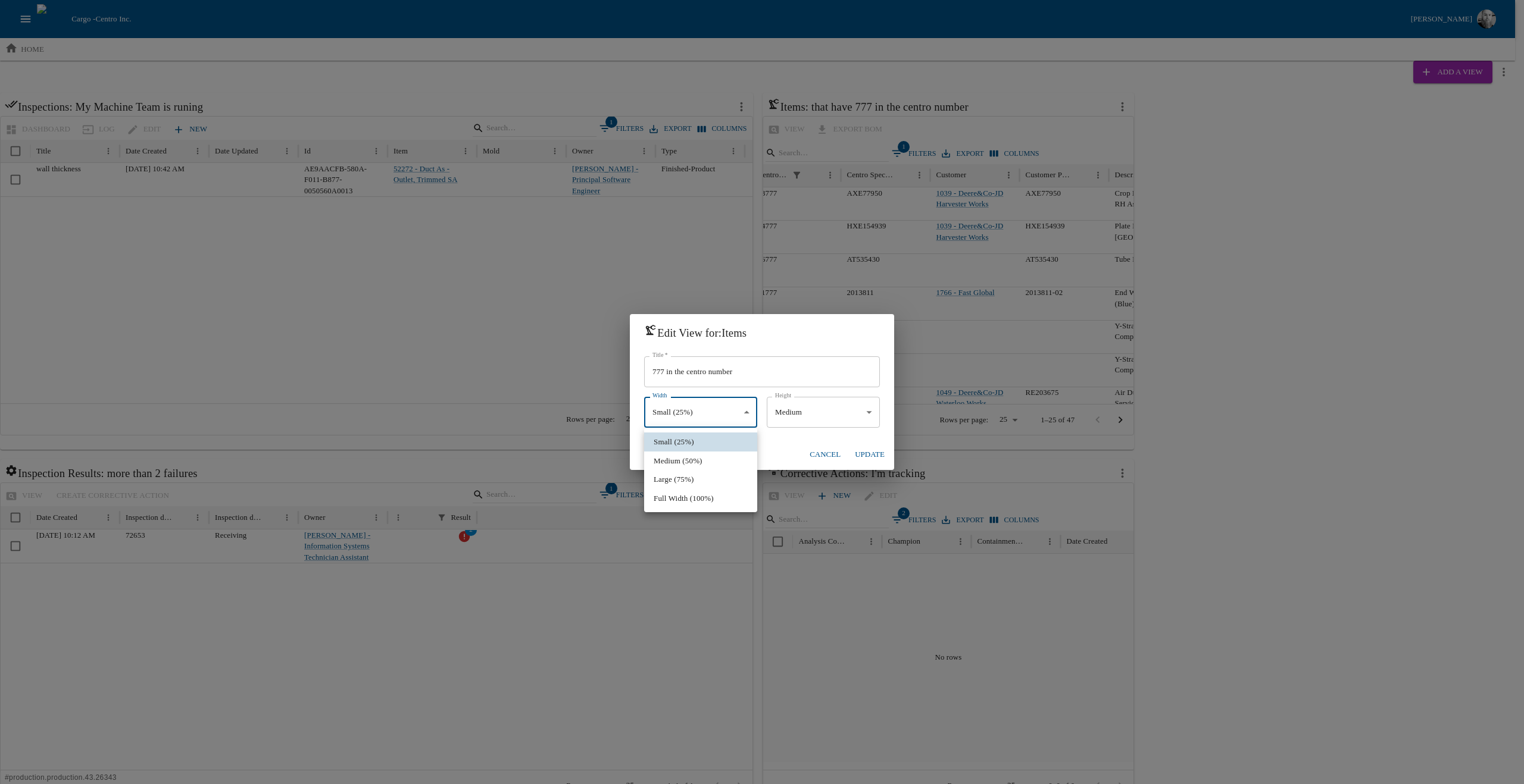
click at [698, 457] on li "Medium (50%)" at bounding box center [700, 461] width 113 height 19
type input "******"
click at [856, 453] on button "Update" at bounding box center [870, 455] width 40 height 21
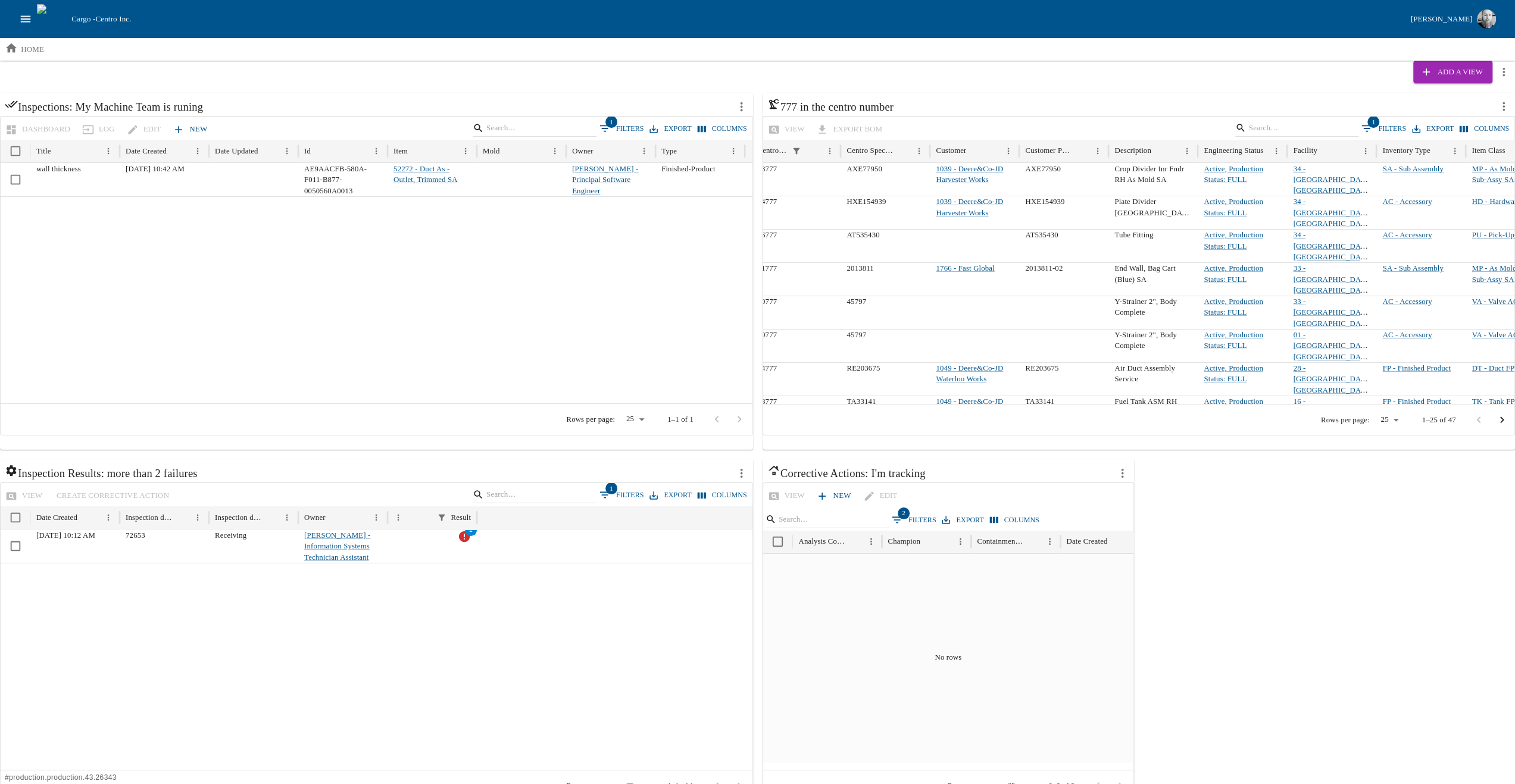
click at [856, 506] on div "Inspections: My Machine Team is runing Dashboard Log Edit New 1 Filters Export …" at bounding box center [758, 454] width 1515 height 724
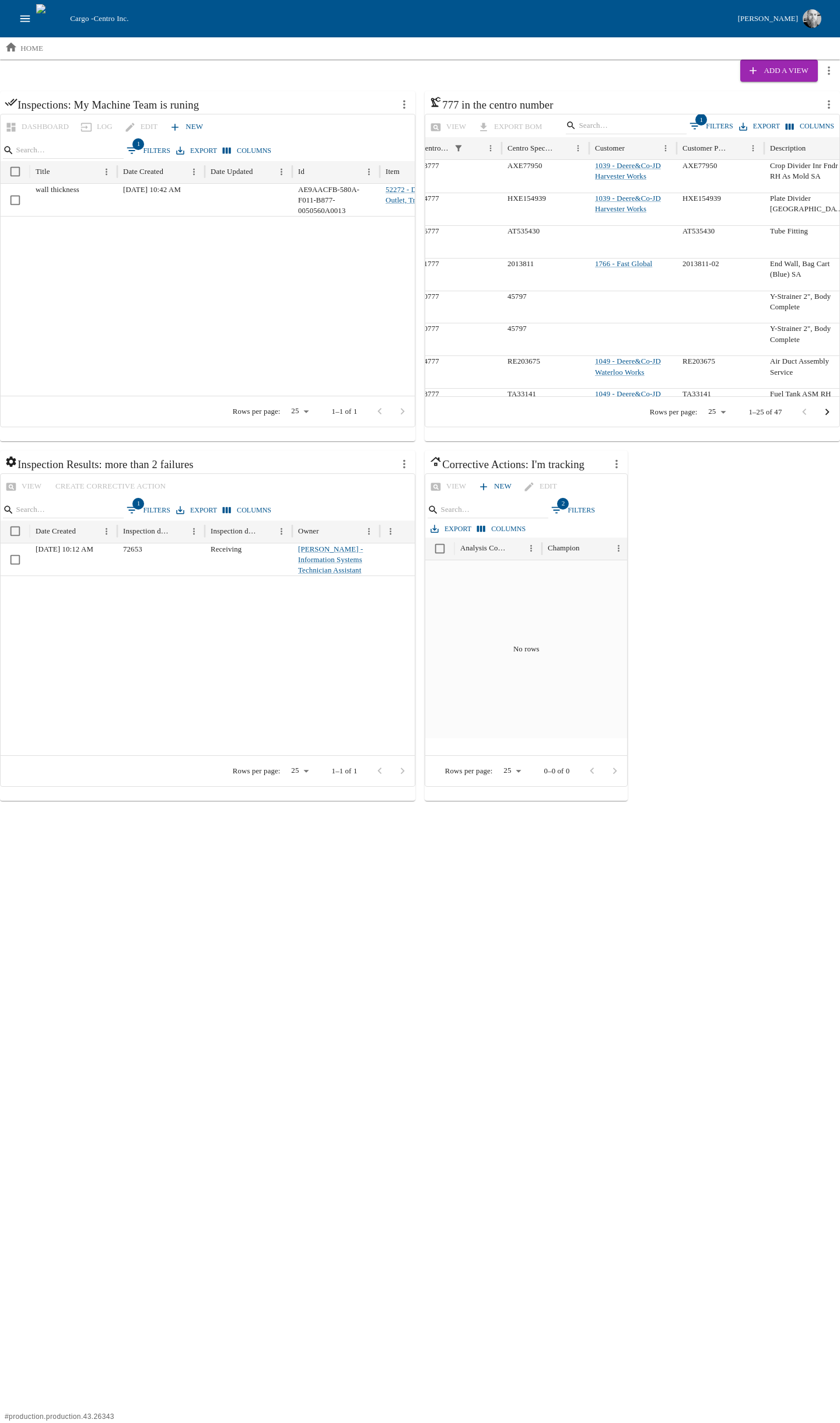
click at [701, 604] on div "Inspections: My Machine Team is runing Dashboard Log Edit New 1 Filters Export …" at bounding box center [420, 445] width 840 height 710
click at [735, 574] on div "Inspections: My Machine Team is runing Dashboard Log Edit New 1 Filters Export …" at bounding box center [420, 445] width 840 height 710
click at [384, 72] on div "Add a View" at bounding box center [420, 71] width 840 height 23
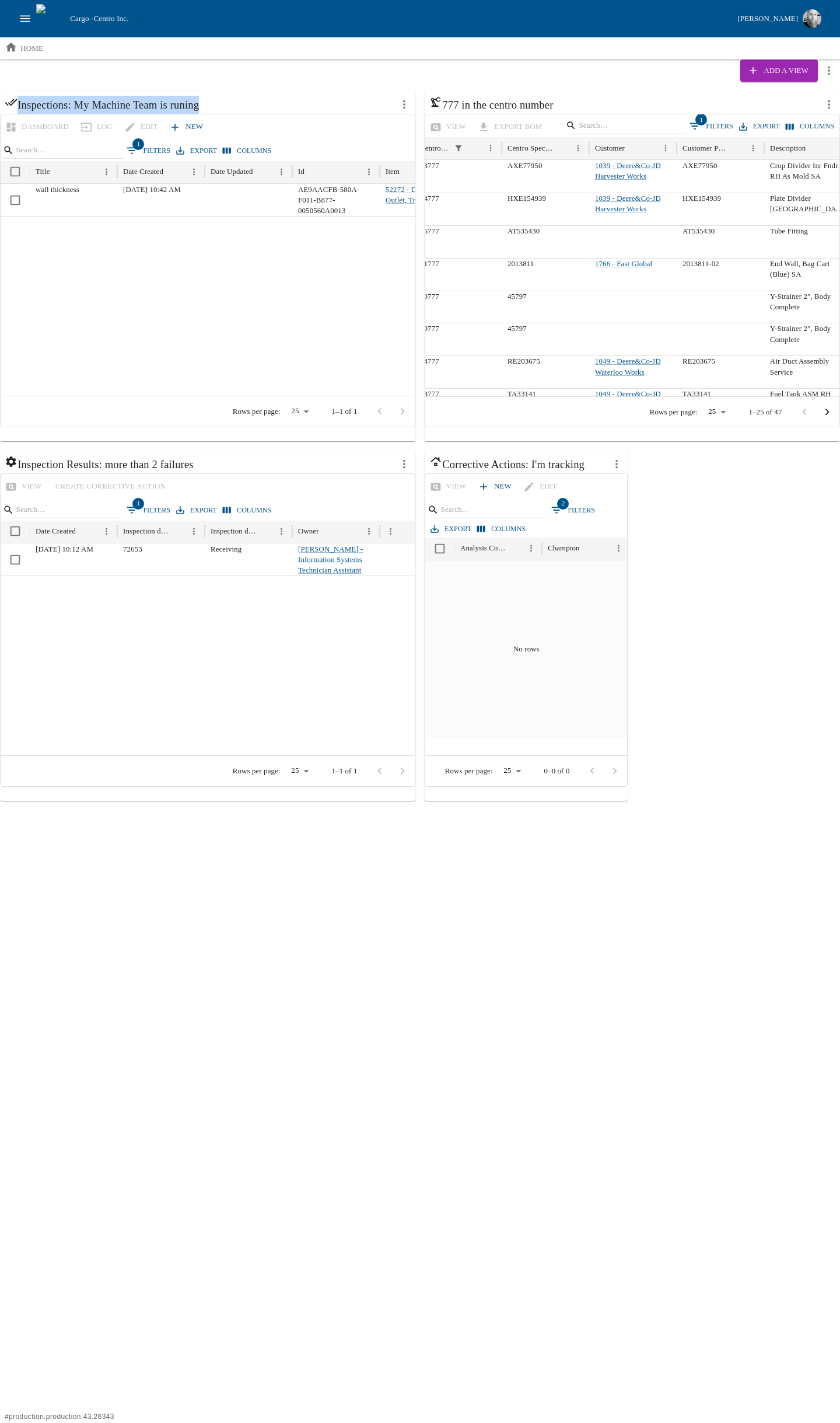
click at [382, 71] on div "Add a View" at bounding box center [420, 71] width 840 height 23
click at [236, 107] on h6 "Inspections: My Machine Team is runing" at bounding box center [199, 104] width 389 height 18
click at [234, 107] on h6 "Inspections: My Machine Team is runing" at bounding box center [199, 104] width 389 height 18
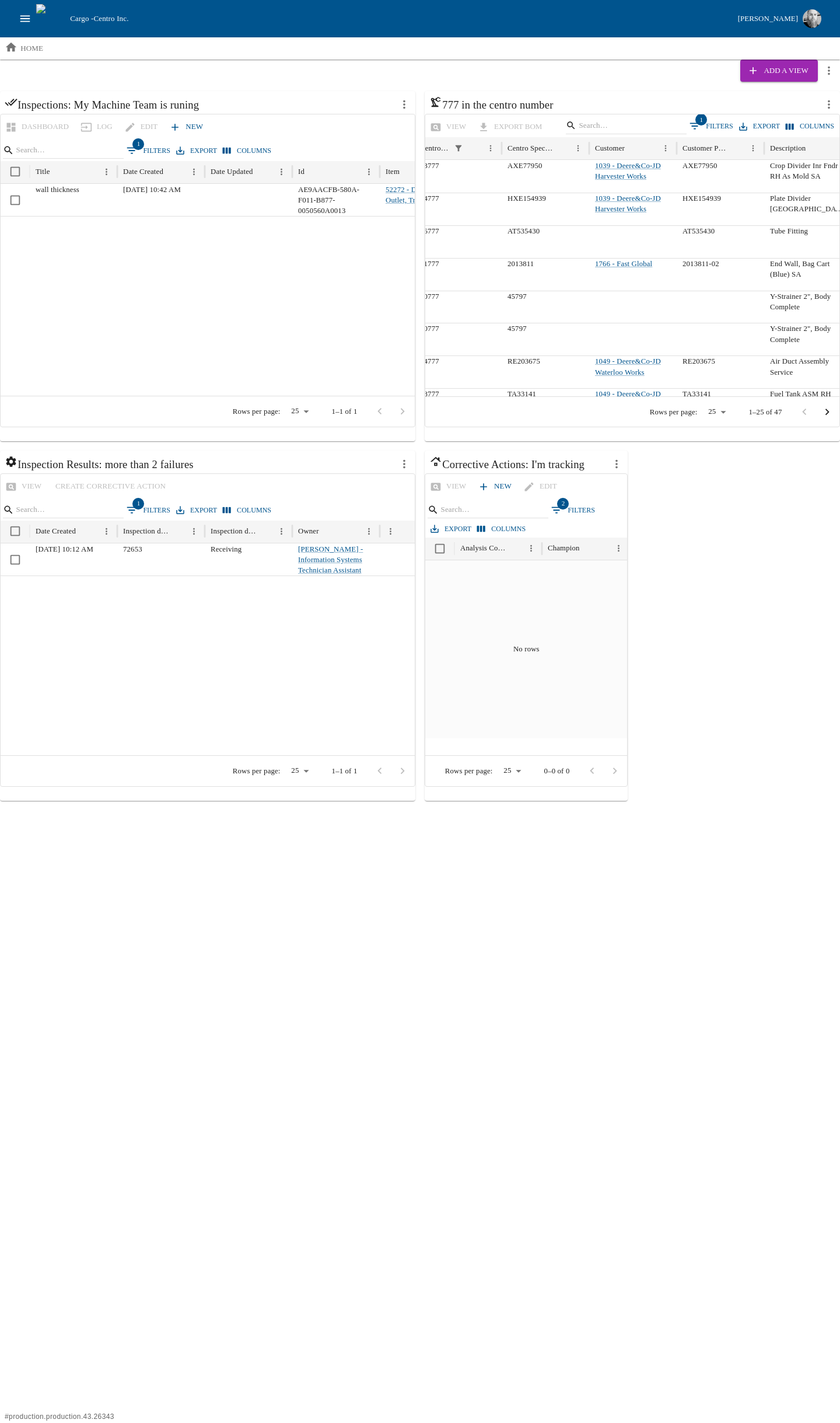
click at [234, 107] on h6 "Inspections: My Machine Team is runing" at bounding box center [199, 104] width 389 height 18
click at [213, 105] on h6 "Inspections: My Machine Team is runing" at bounding box center [199, 104] width 389 height 18
click at [204, 107] on h6 "Inspections: My Machine Team is runing" at bounding box center [199, 104] width 389 height 18
drag, startPoint x: 217, startPoint y: 106, endPoint x: 77, endPoint y: 112, distance: 140.1
click at [77, 112] on h6 "Inspections: My Machine Team is runing" at bounding box center [199, 104] width 389 height 18
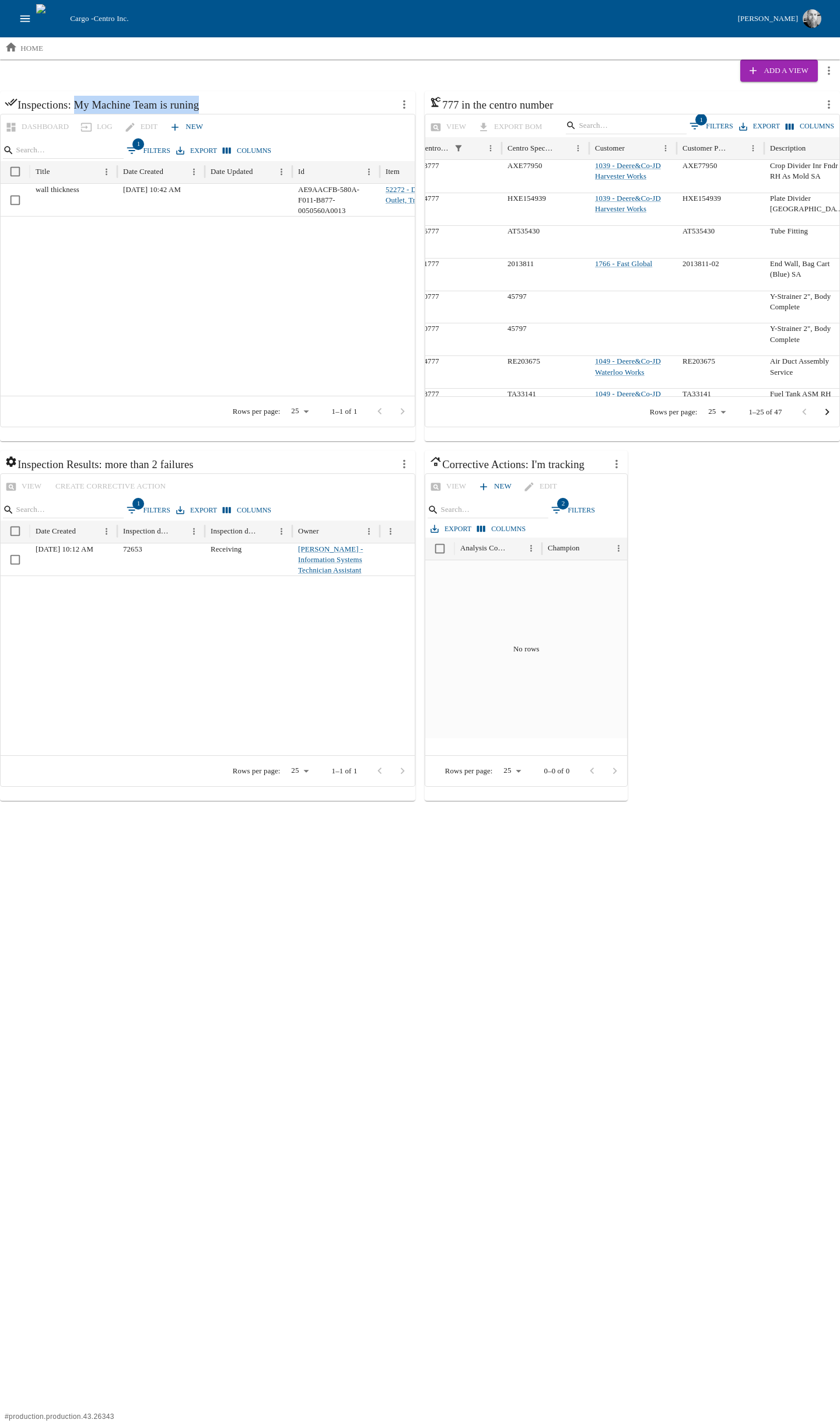
click at [109, 102] on h6 "Inspections: My Machine Team is runing" at bounding box center [199, 104] width 389 height 18
click at [192, 107] on h6 "Inspections: My Machine Team is runing" at bounding box center [199, 104] width 389 height 18
click at [251, 95] on h6 "Inspections: My Machine Team is runing" at bounding box center [199, 104] width 389 height 18
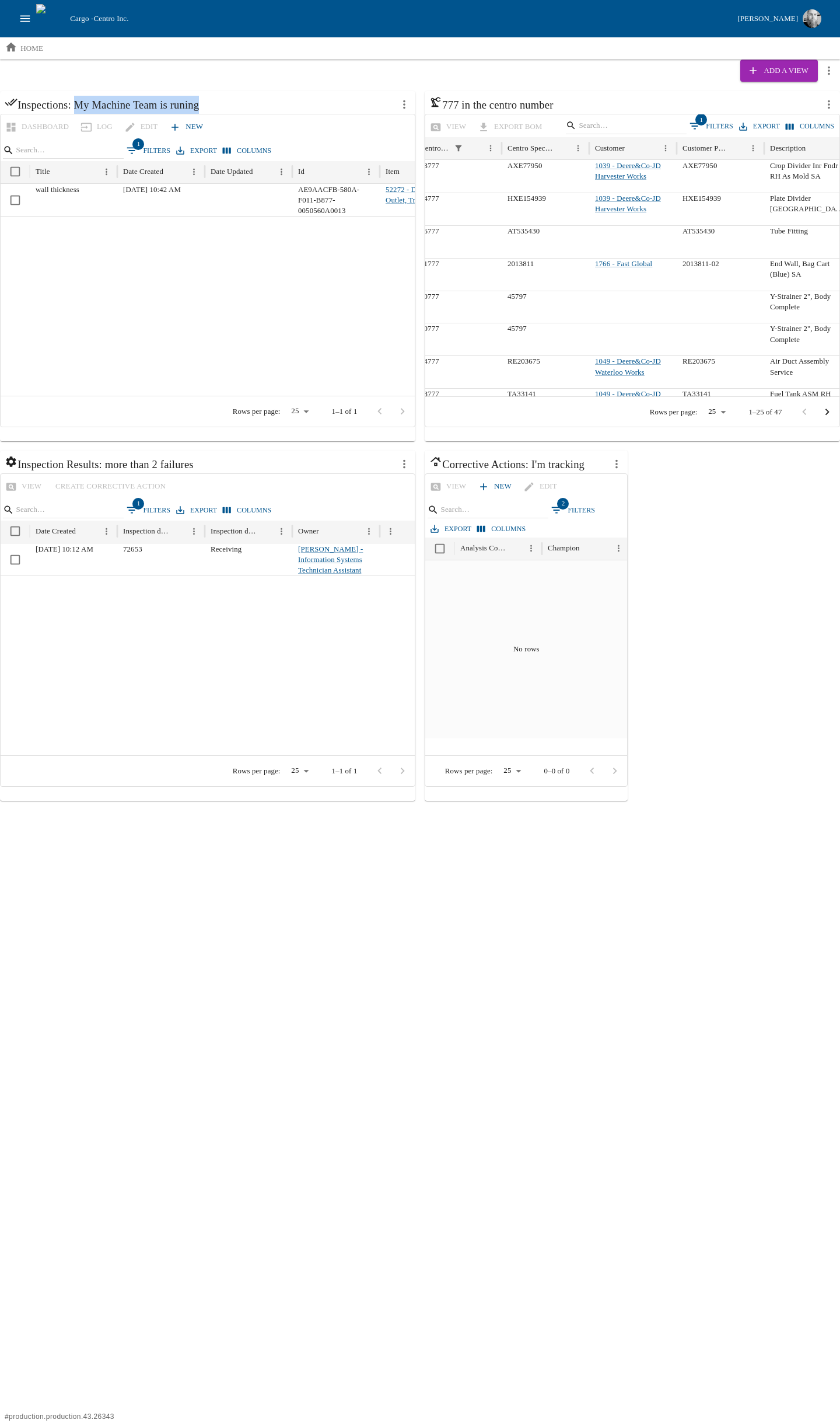
drag, startPoint x: 214, startPoint y: 102, endPoint x: 78, endPoint y: 101, distance: 136.0
click at [78, 101] on h6 "Inspections: My Machine Team is runing" at bounding box center [199, 104] width 389 height 18
click at [150, 73] on div "Add a View" at bounding box center [420, 71] width 840 height 23
click at [245, 81] on div "Add a View" at bounding box center [420, 71] width 840 height 23
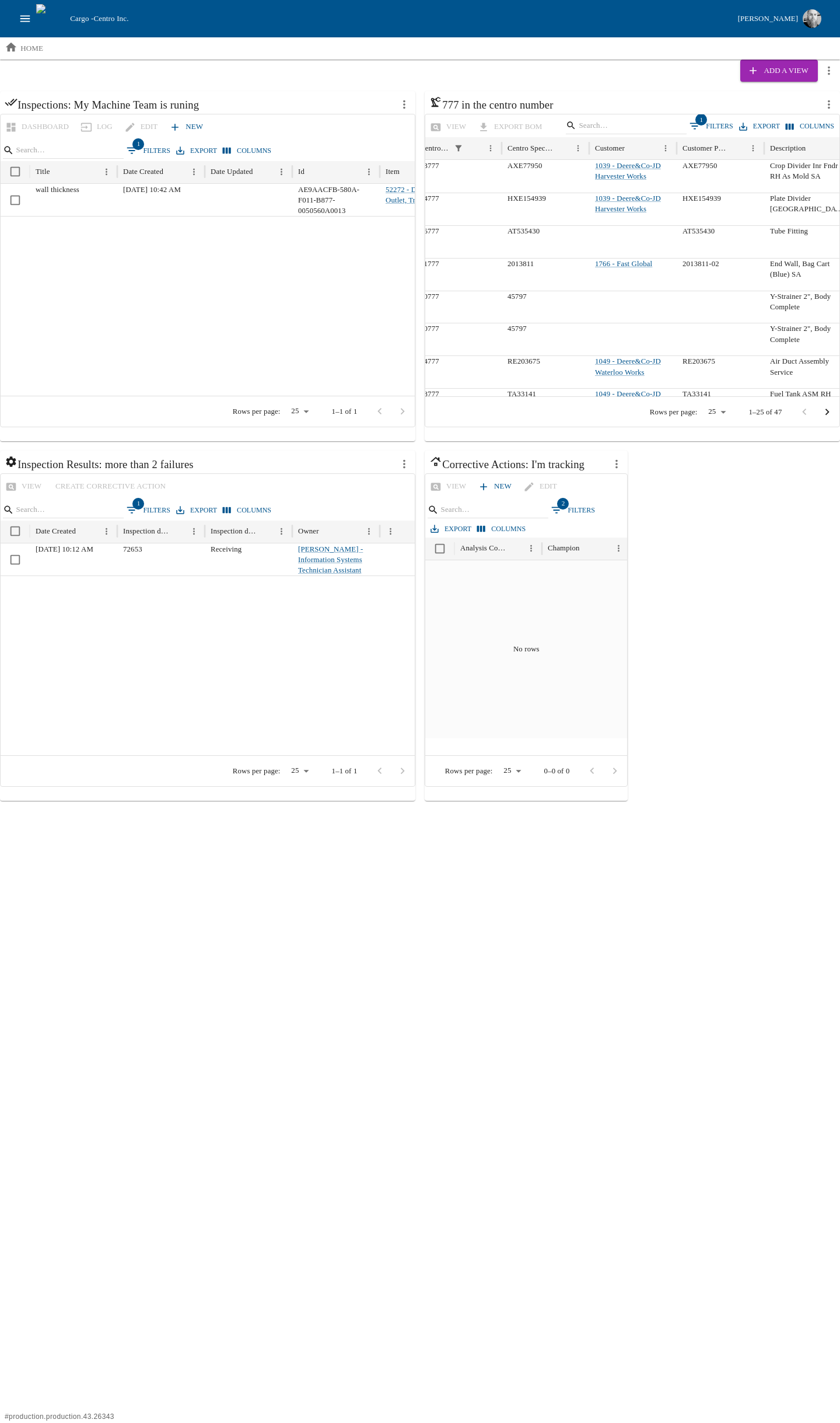
click at [245, 81] on div "Add a View" at bounding box center [420, 71] width 840 height 23
click at [323, 91] on div "Inspections: My Machine Team is runing" at bounding box center [208, 102] width 416 height 23
click at [220, 109] on h6 "Inspections: My Machine Team is runing" at bounding box center [199, 104] width 389 height 18
click at [220, 106] on h6 "Inspections: My Machine Team is runing" at bounding box center [199, 104] width 389 height 18
drag, startPoint x: 248, startPoint y: 102, endPoint x: 77, endPoint y: 112, distance: 171.3
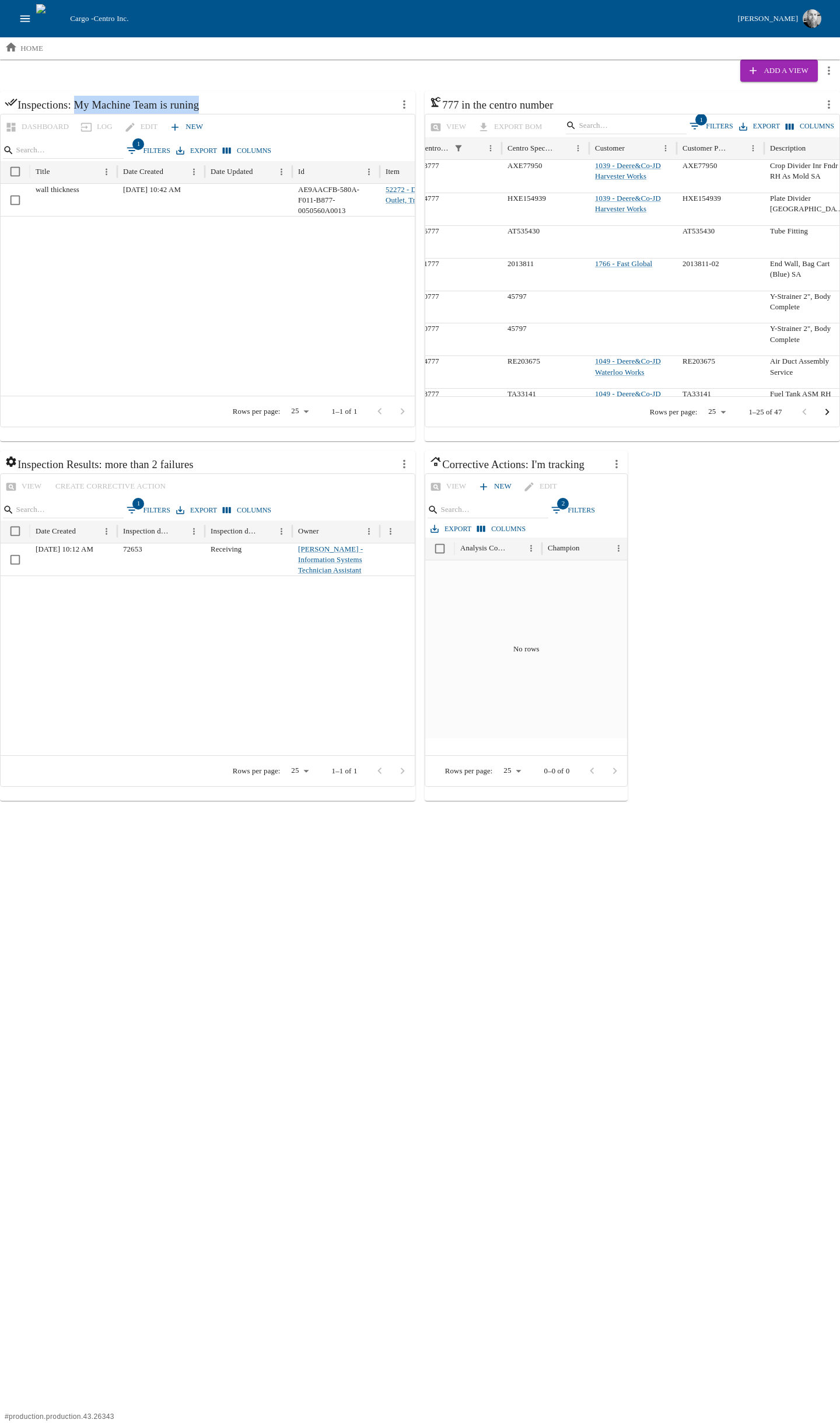
click at [77, 112] on h6 "Inspections: My Machine Team is runing" at bounding box center [199, 104] width 389 height 18
click at [133, 65] on div "Add a View" at bounding box center [420, 71] width 840 height 23
